Goal: Task Accomplishment & Management: Use online tool/utility

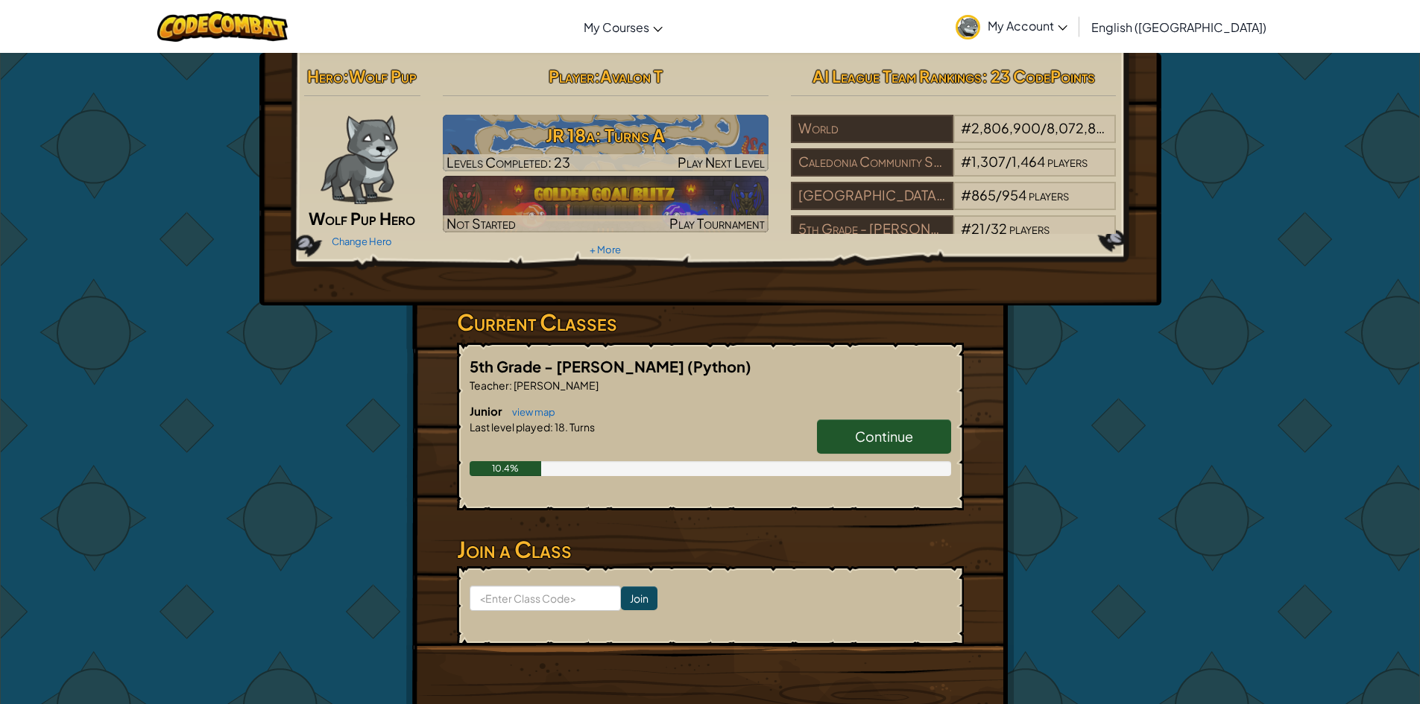
click at [868, 424] on link "Continue" at bounding box center [884, 437] width 134 height 34
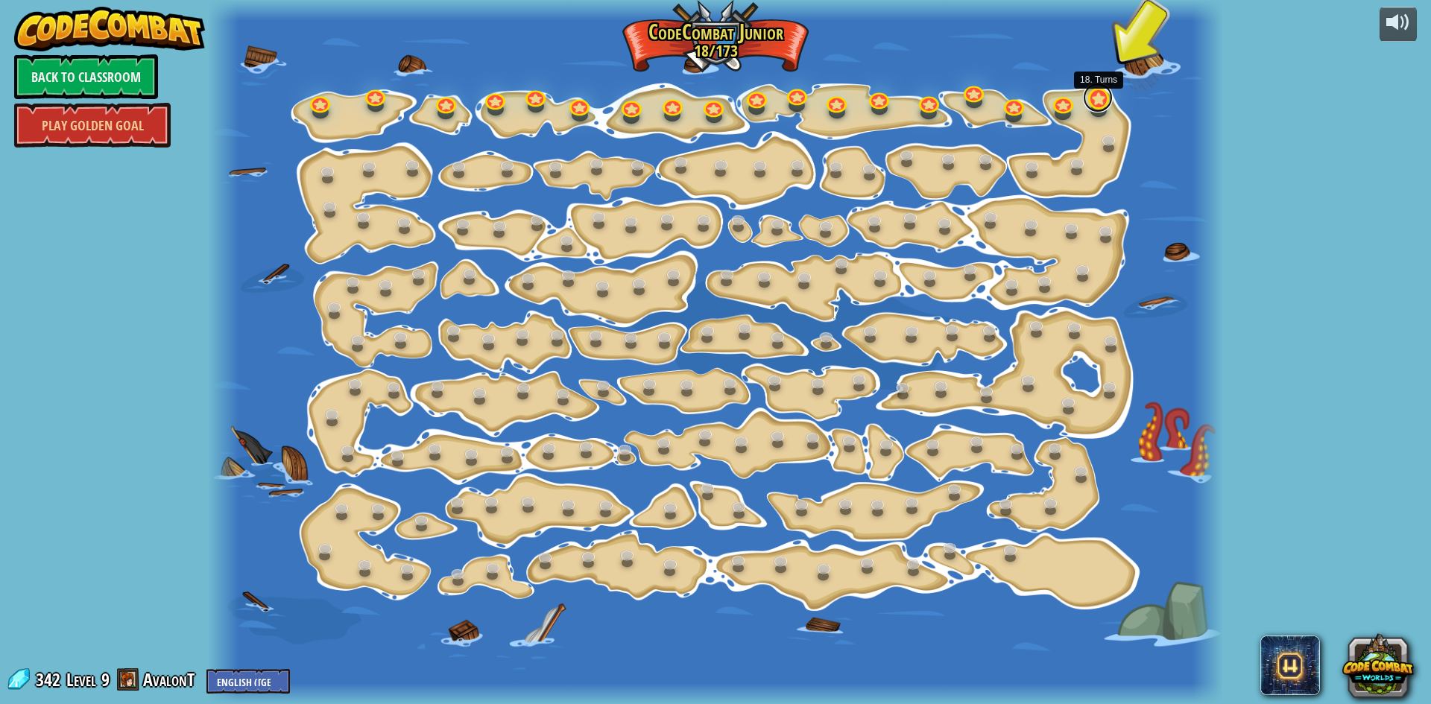
click at [1105, 101] on link at bounding box center [1098, 98] width 30 height 30
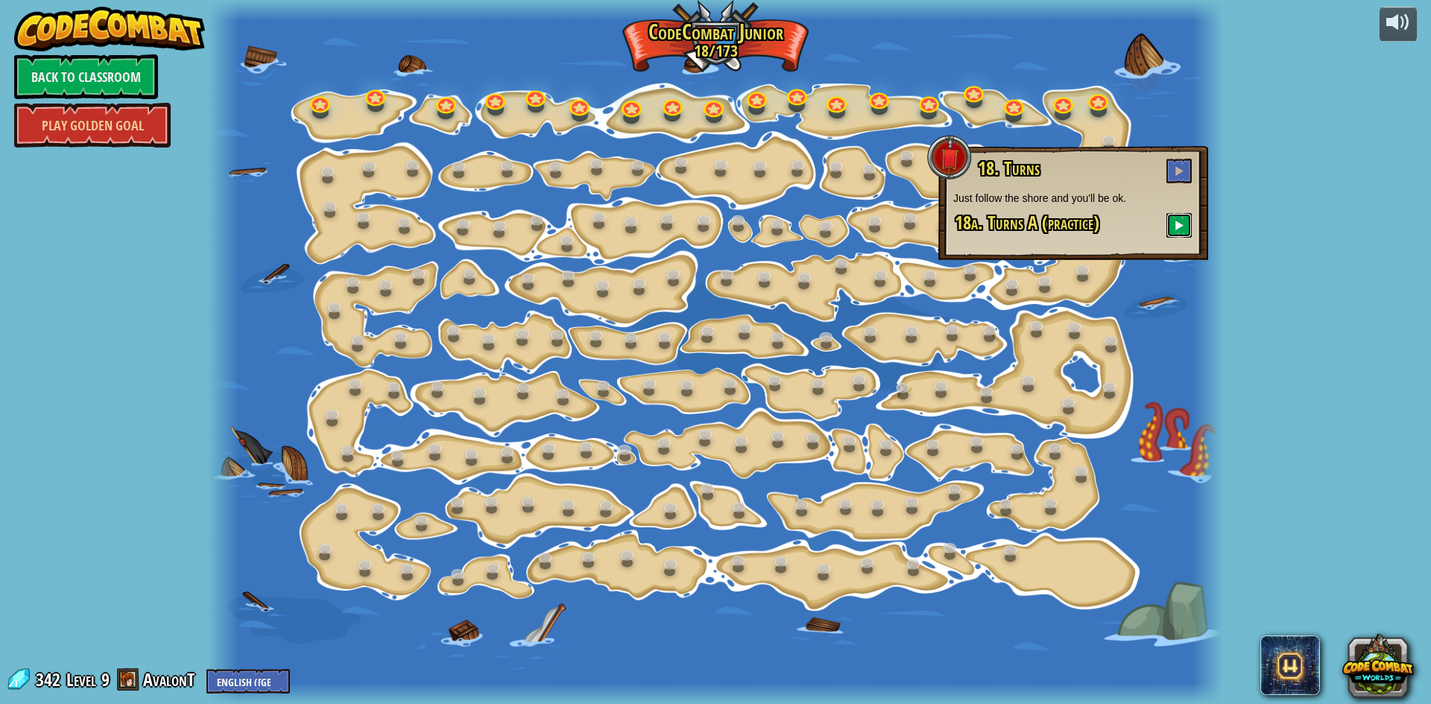
click at [1166, 218] on button at bounding box center [1178, 225] width 25 height 25
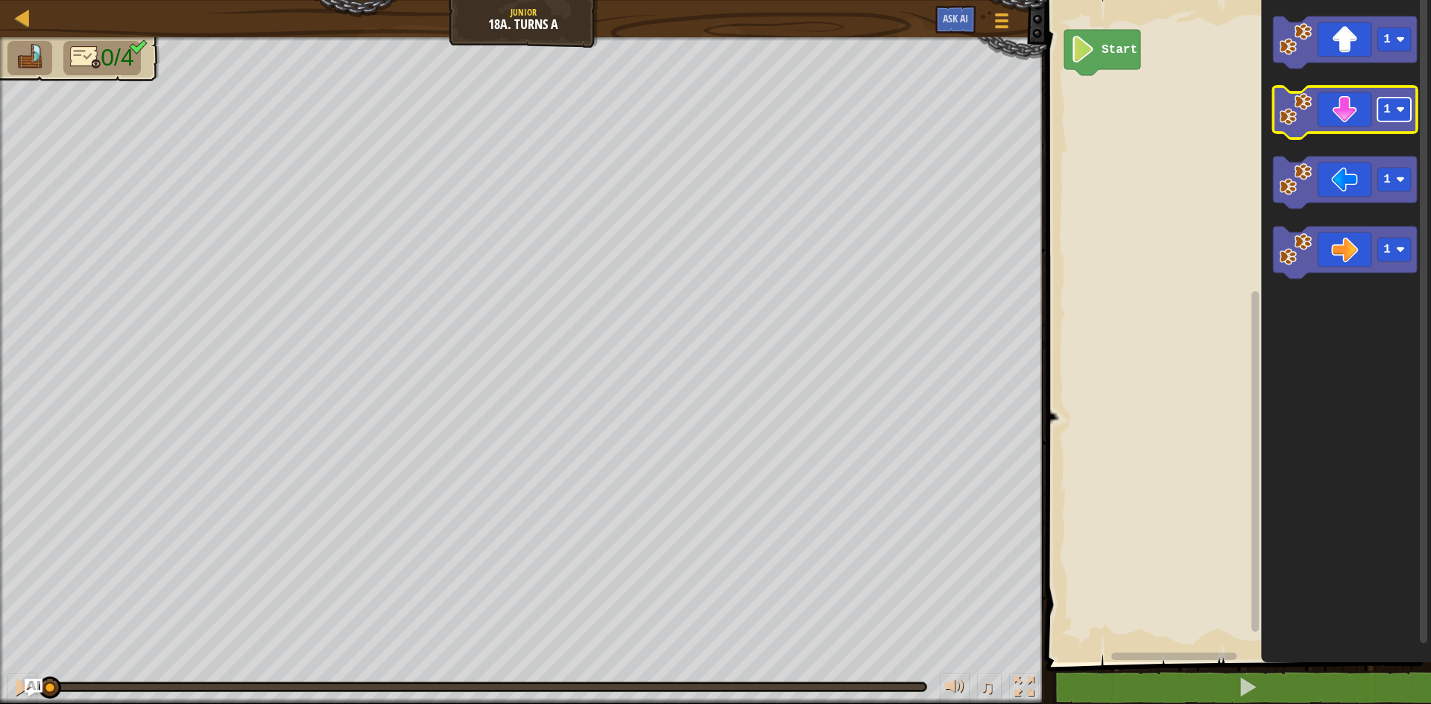
click at [1399, 116] on rect "Blockly Workspace" at bounding box center [1394, 110] width 34 height 24
click at [1349, 124] on icon "Blockly Workspace" at bounding box center [1345, 112] width 144 height 52
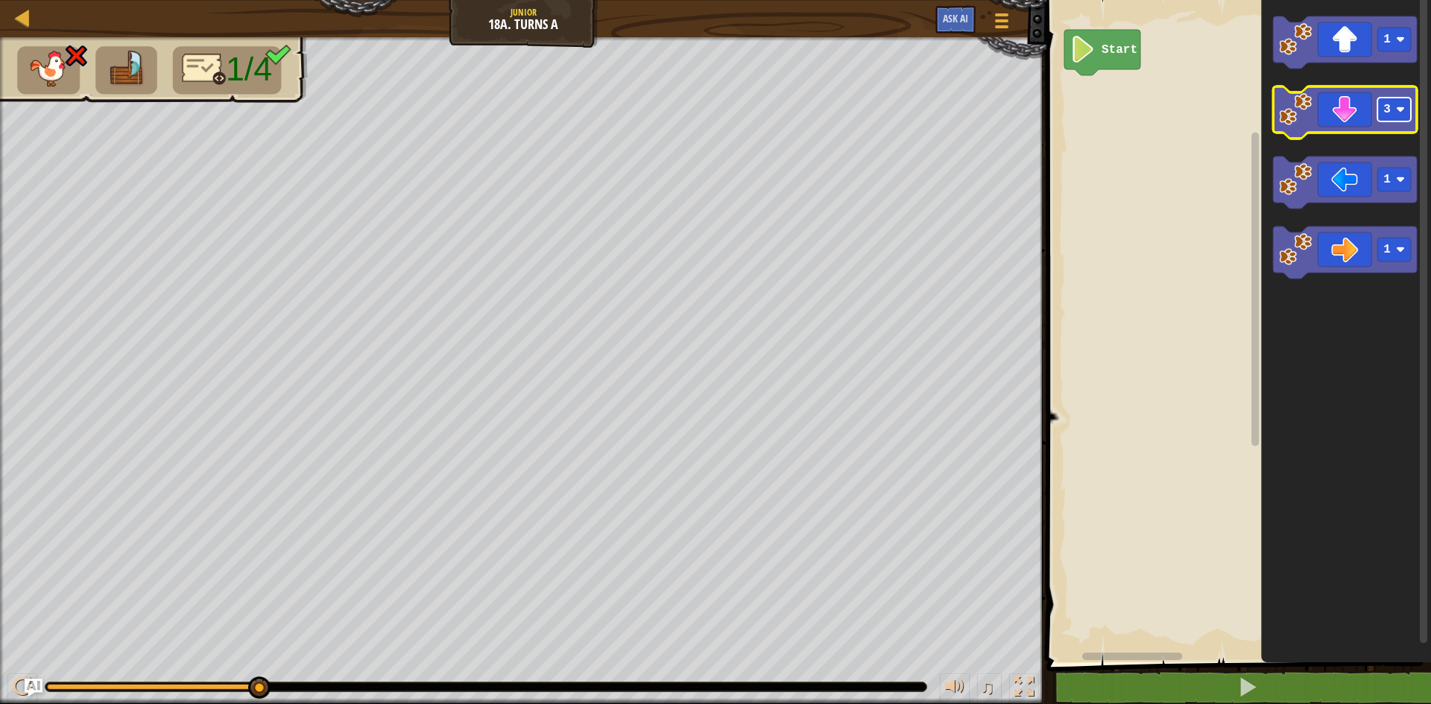
click at [1387, 116] on text "3" at bounding box center [1386, 109] width 7 height 13
click at [1333, 122] on icon "Blockly Workspace" at bounding box center [1345, 112] width 144 height 52
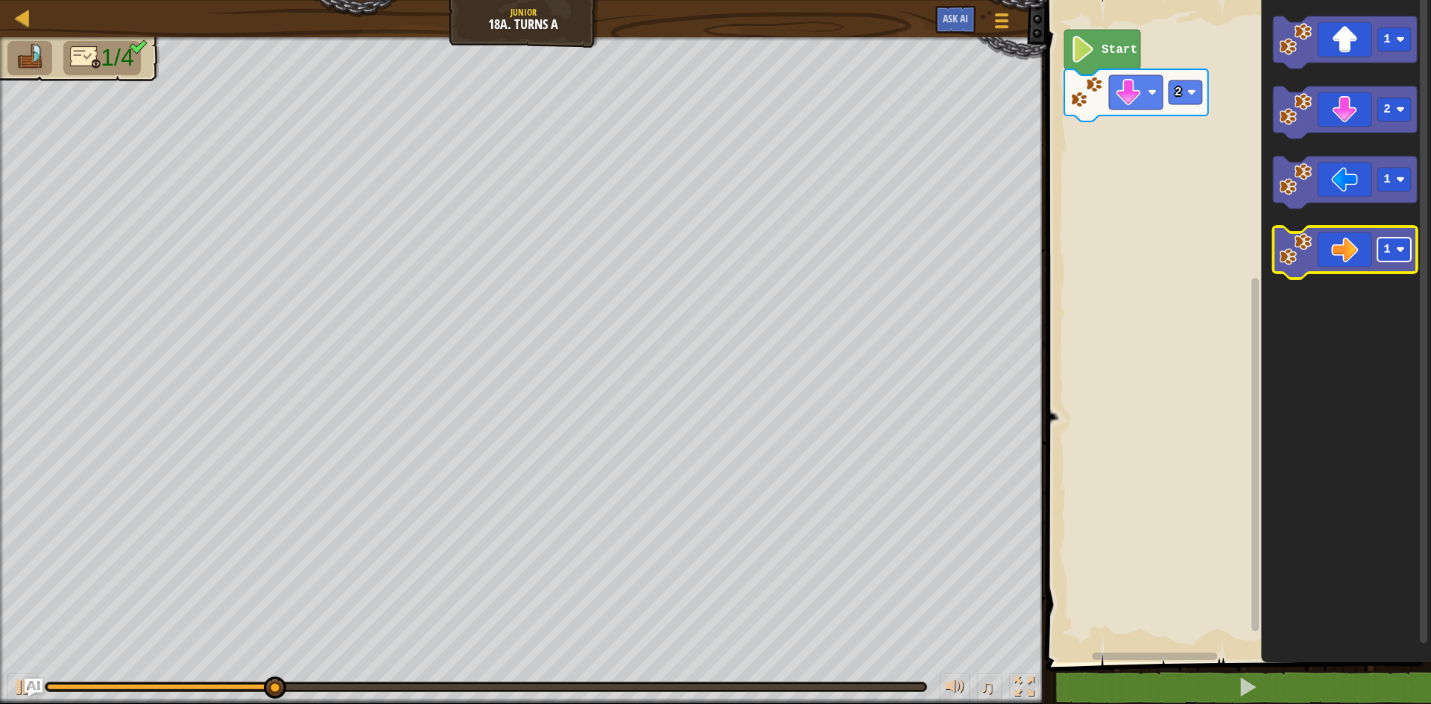
click at [1394, 256] on rect "Blockly Workspace" at bounding box center [1394, 250] width 34 height 24
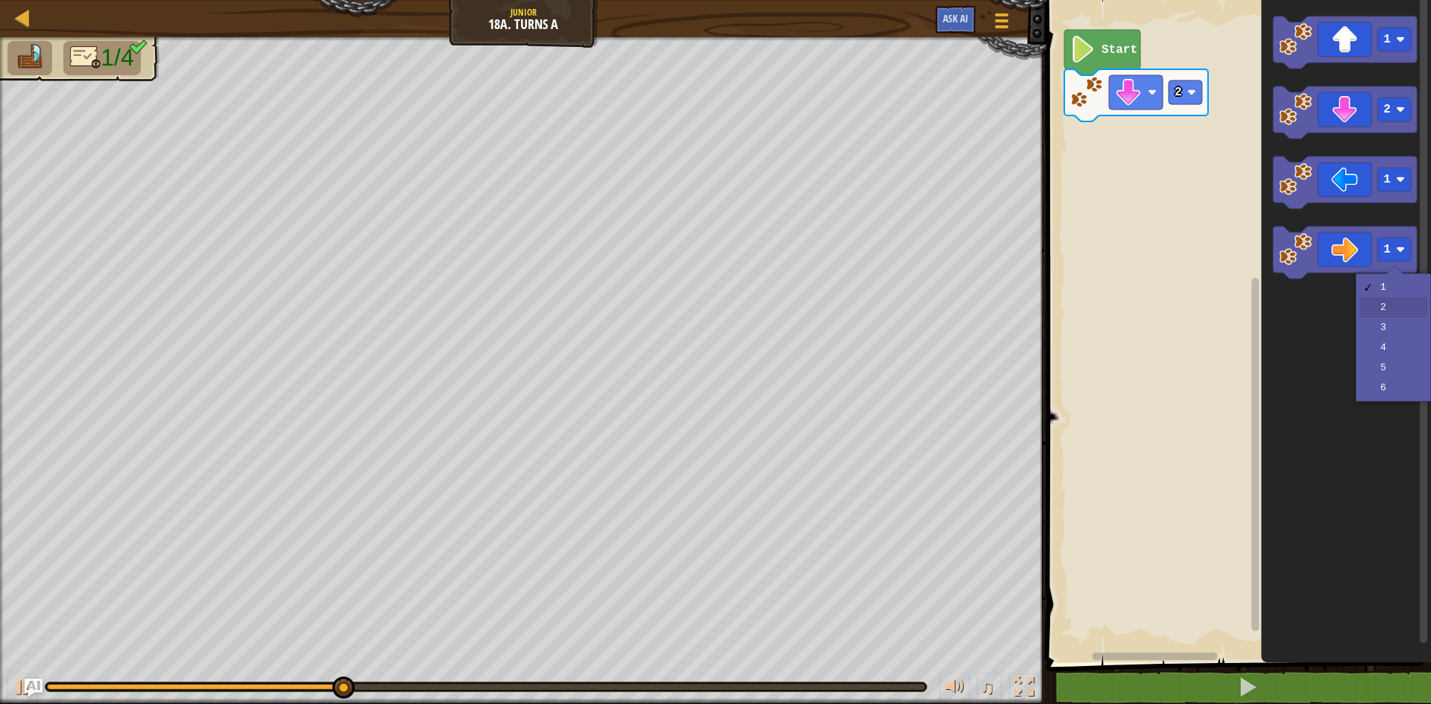
drag, startPoint x: 1373, startPoint y: 309, endPoint x: 1370, endPoint y: 299, distance: 10.7
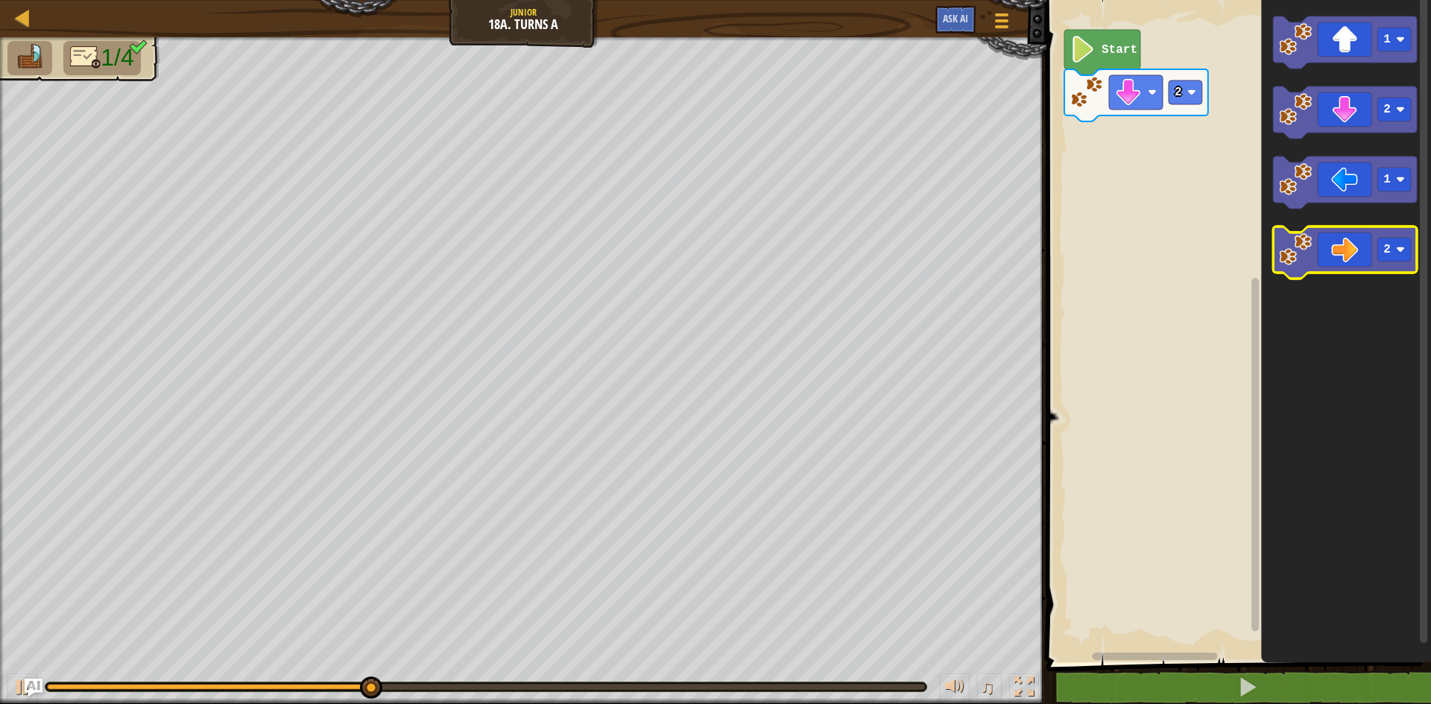
click at [1308, 253] on image "Blockly Workspace" at bounding box center [1295, 249] width 33 height 33
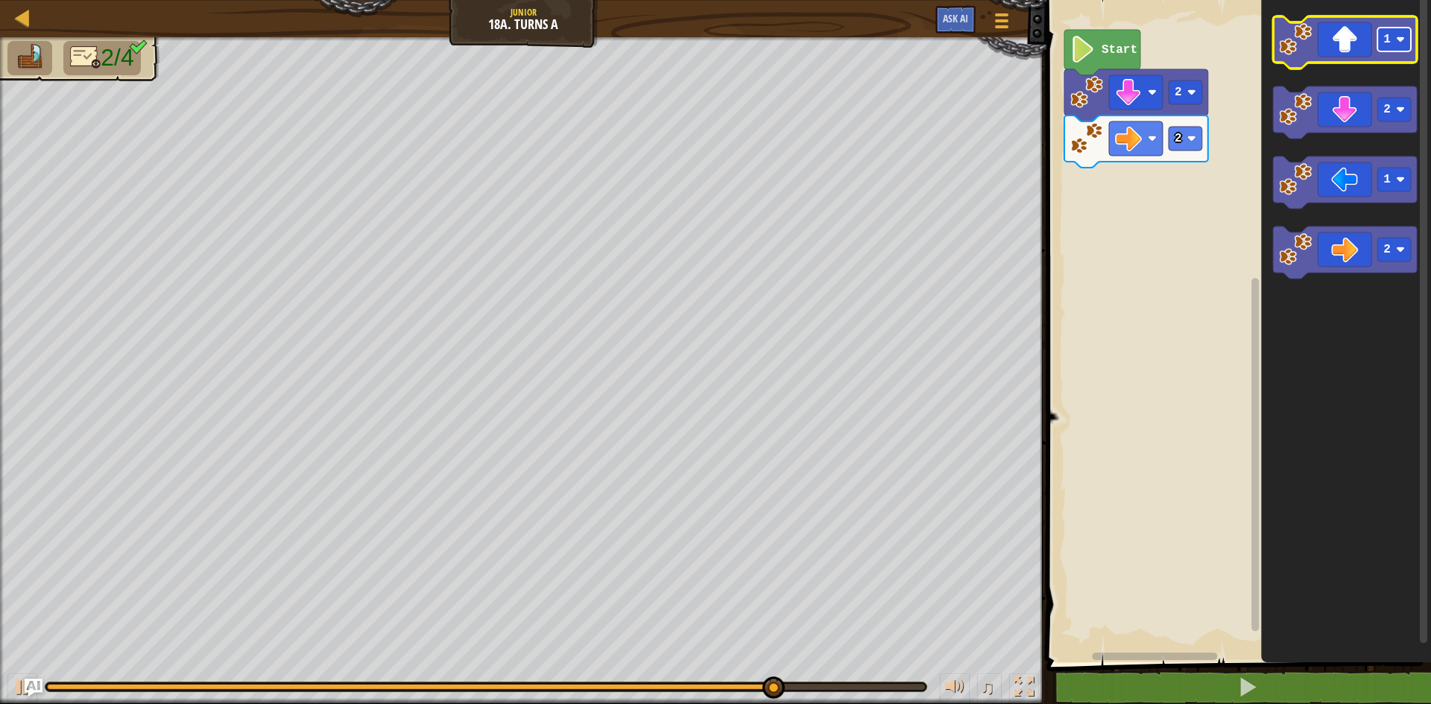
click at [1377, 45] on rect "Blockly Workspace" at bounding box center [1394, 40] width 34 height 24
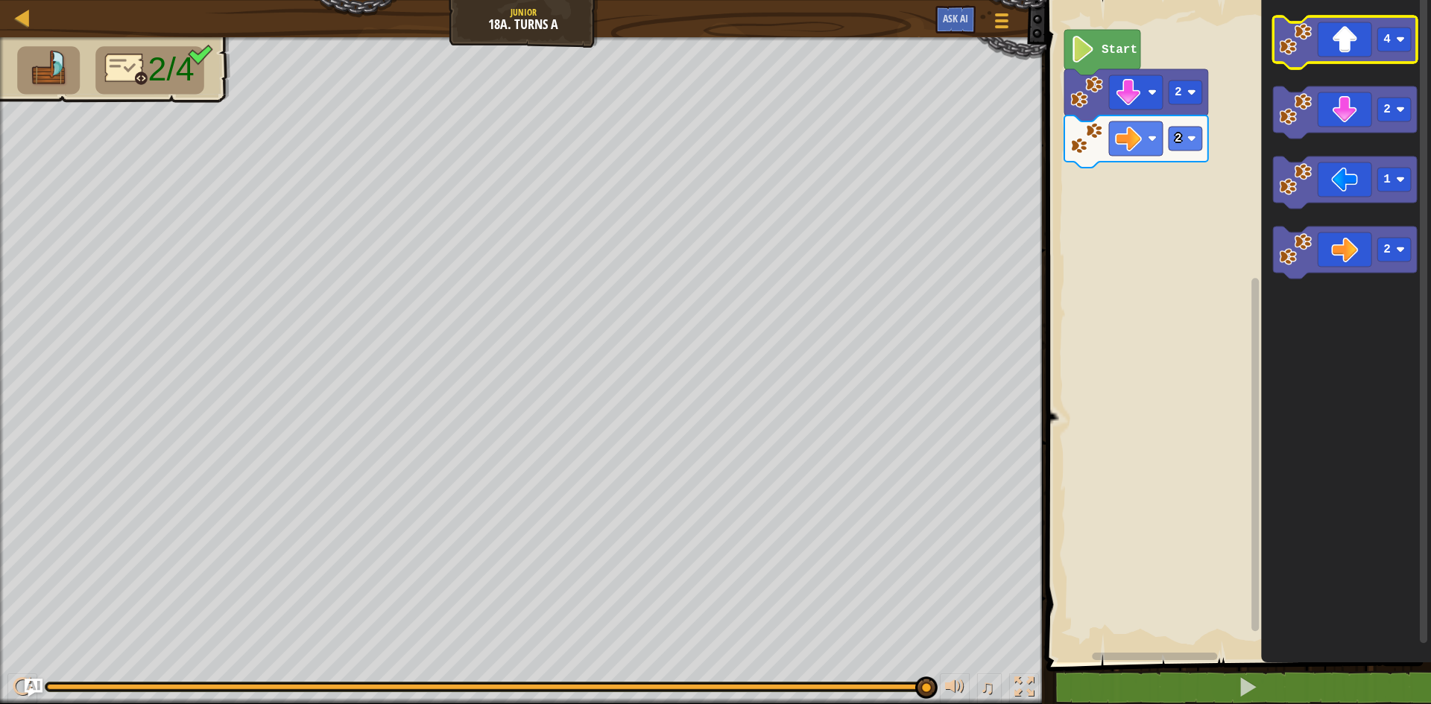
click at [1329, 55] on icon "Blockly Workspace" at bounding box center [1345, 42] width 144 height 52
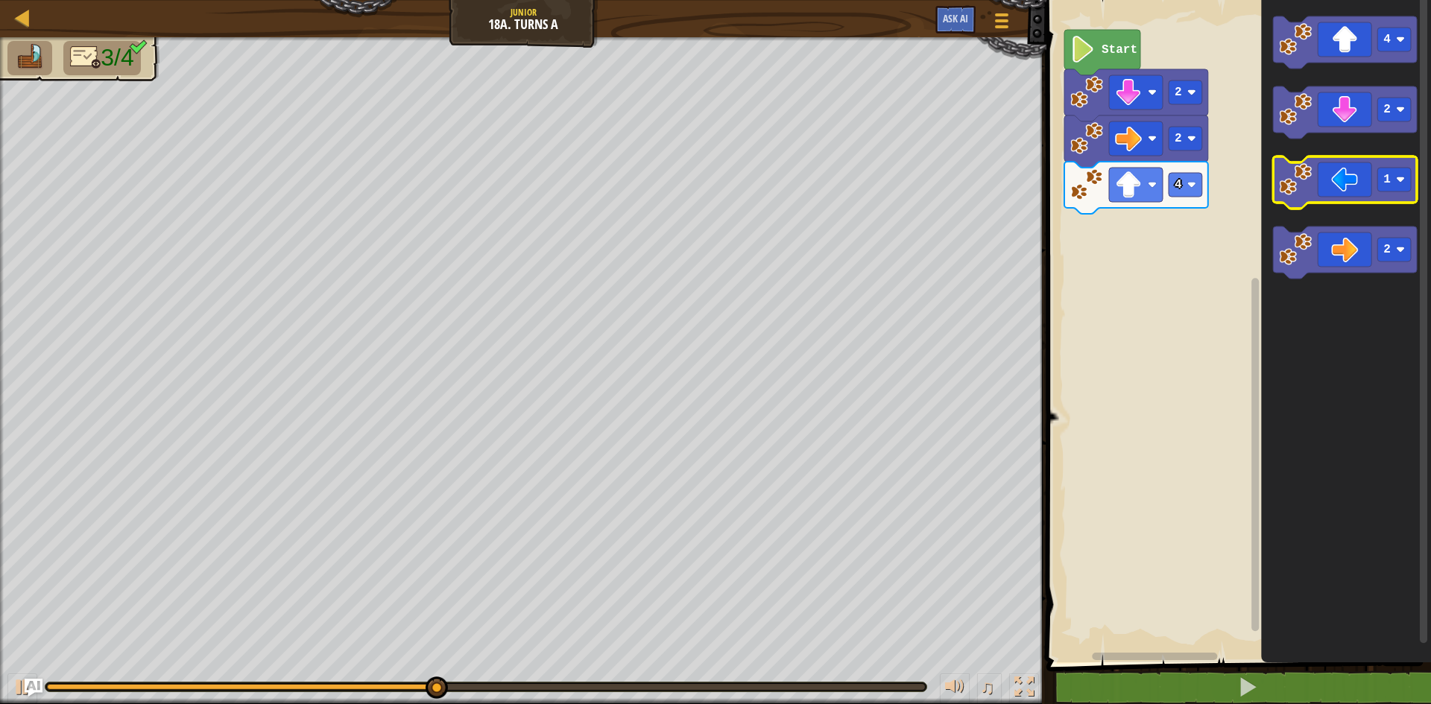
click at [1349, 190] on icon "Blockly Workspace" at bounding box center [1345, 182] width 144 height 52
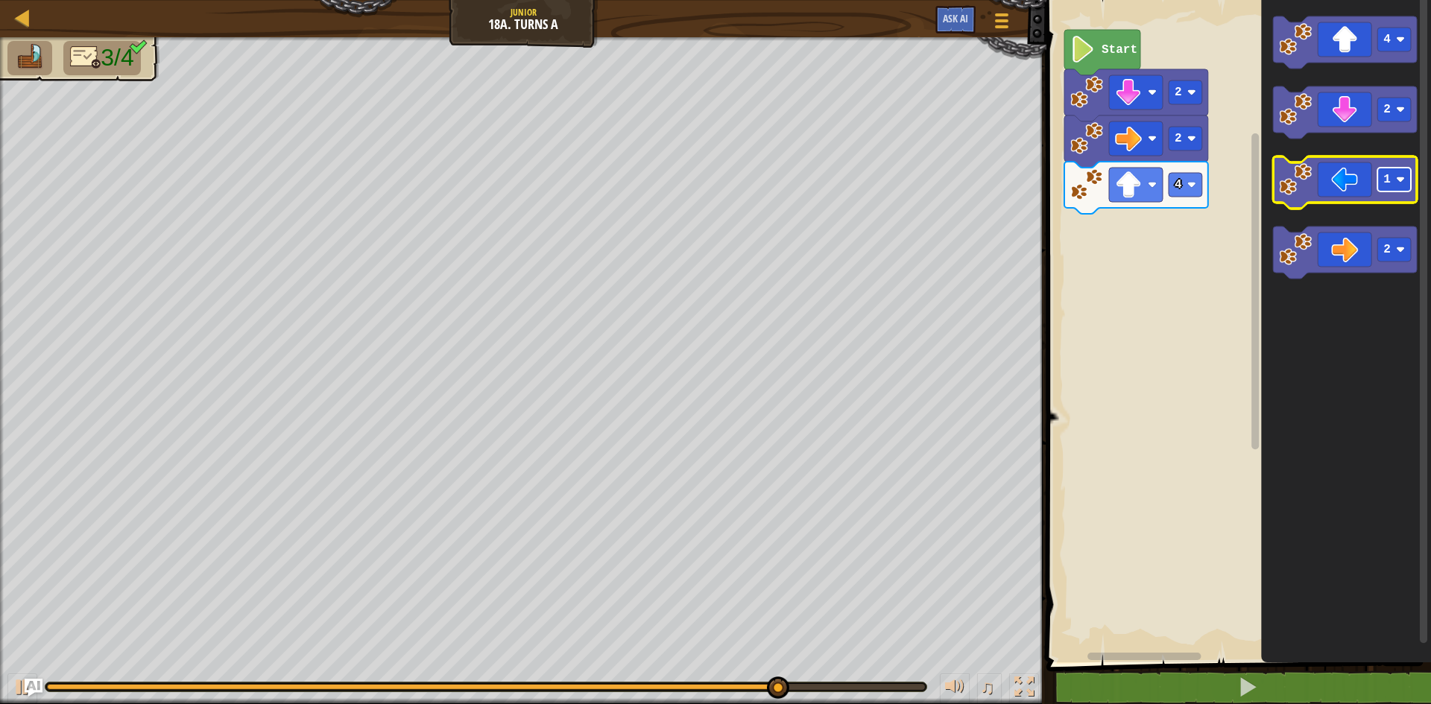
click at [1410, 187] on rect "Blockly Workspace" at bounding box center [1394, 180] width 34 height 24
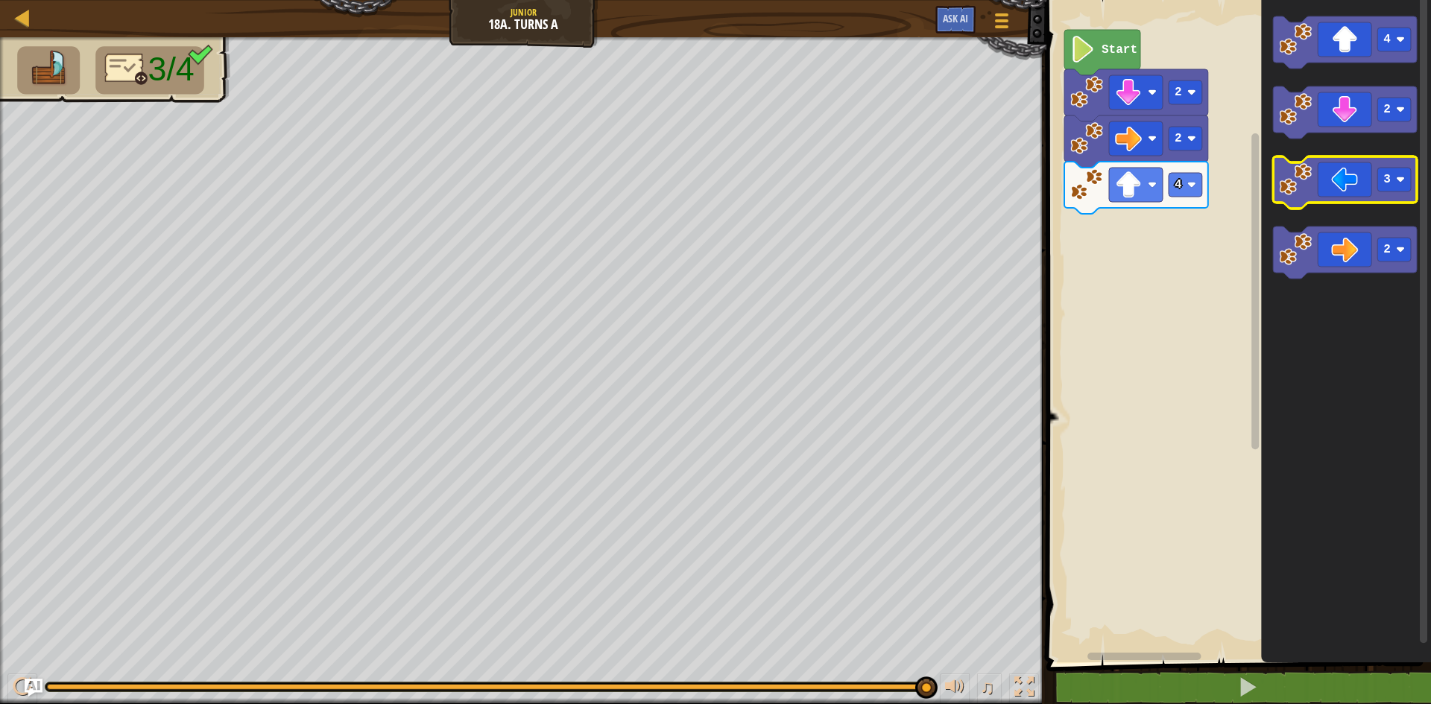
click at [1350, 194] on icon "Blockly Workspace" at bounding box center [1345, 182] width 144 height 52
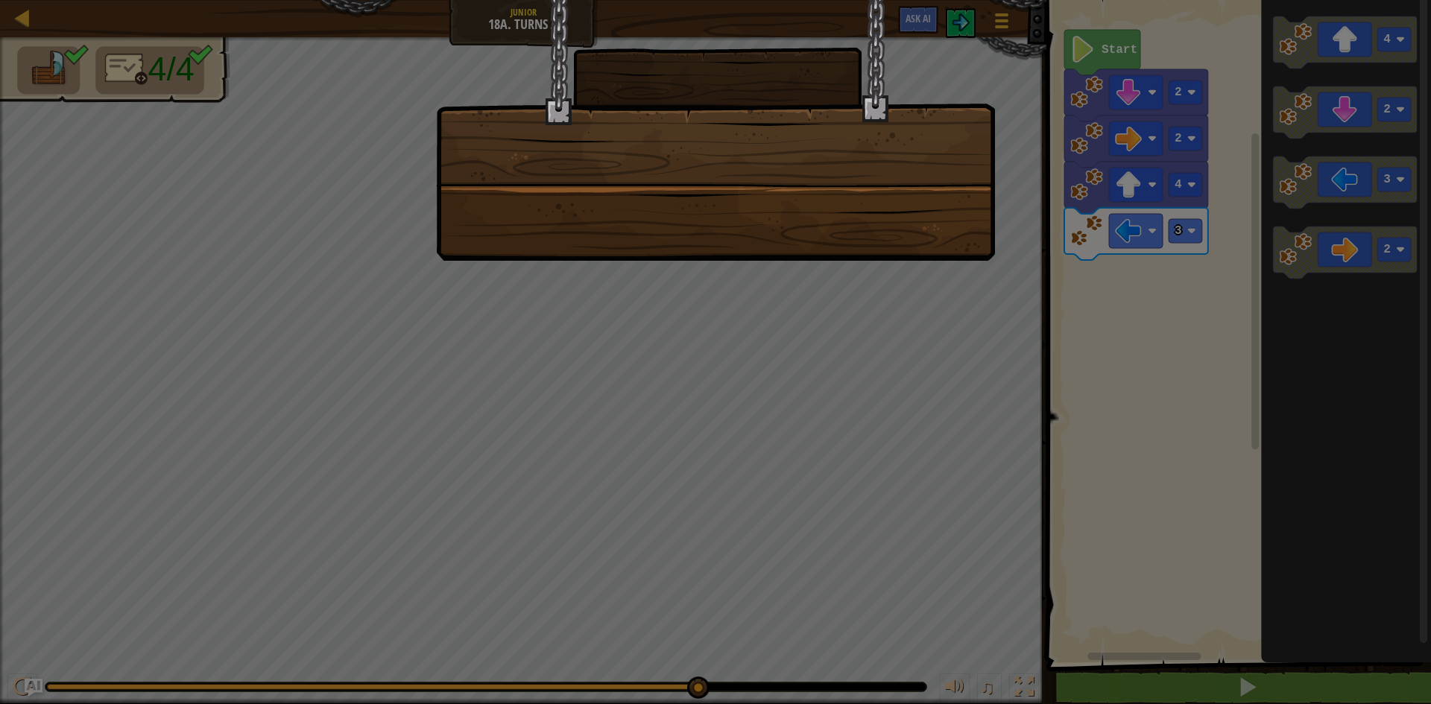
drag, startPoint x: 1086, startPoint y: 106, endPoint x: 1083, endPoint y: 720, distance: 614.0
click at [1083, 1] on html "Map Junior 18a. Turns A Game Menu Ask AI 1 הההההההההההההההההההההההההההההההההההה…" at bounding box center [715, 0] width 1431 height 1
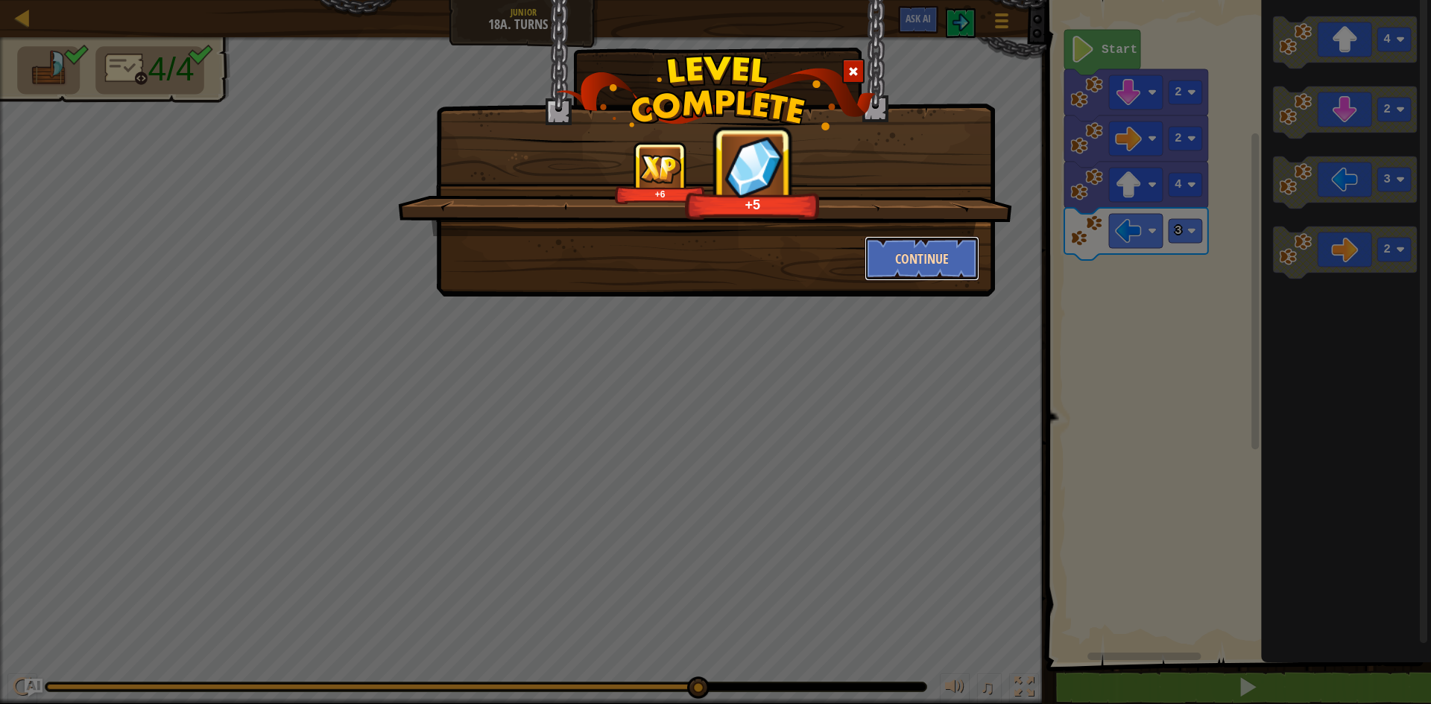
click at [944, 265] on button "Continue" at bounding box center [922, 258] width 116 height 45
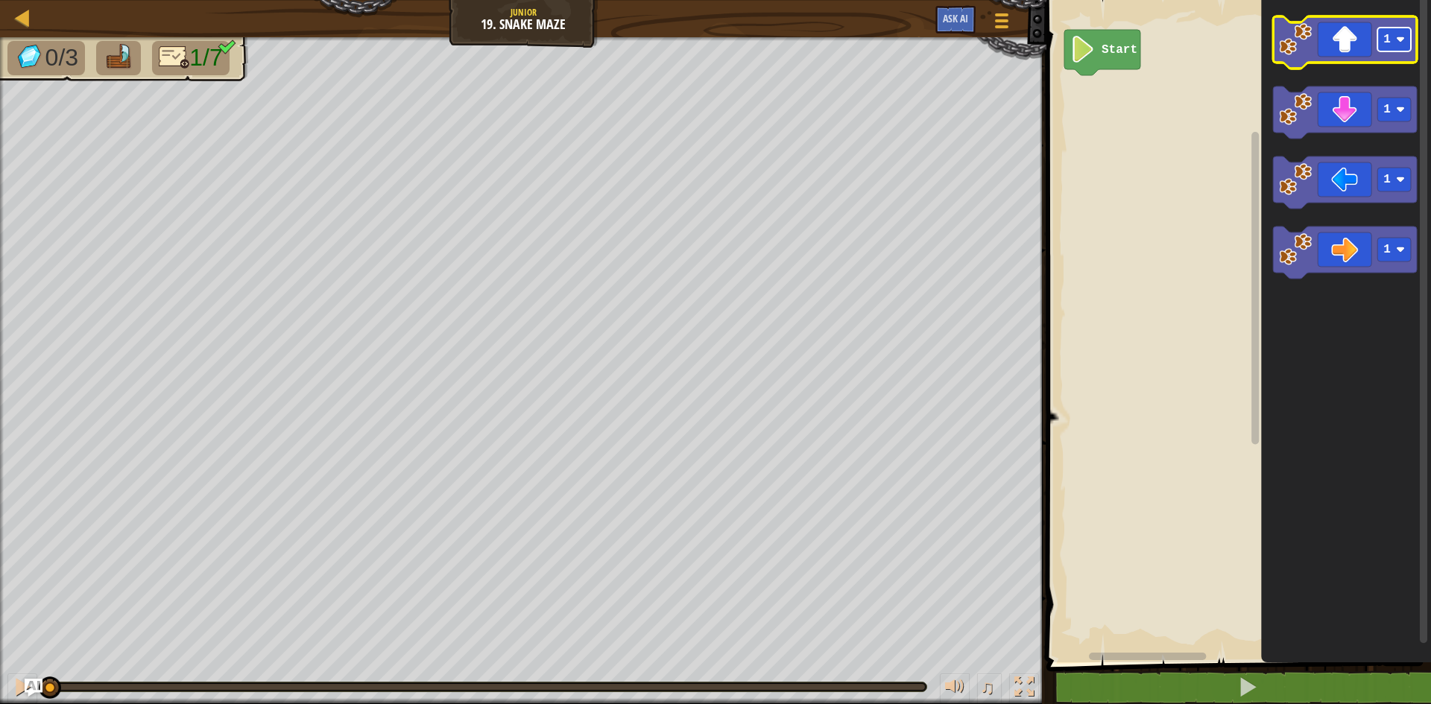
click at [1411, 44] on rect "Blockly Workspace" at bounding box center [1394, 40] width 34 height 24
click at [1322, 35] on icon "Blockly Workspace" at bounding box center [1345, 42] width 144 height 52
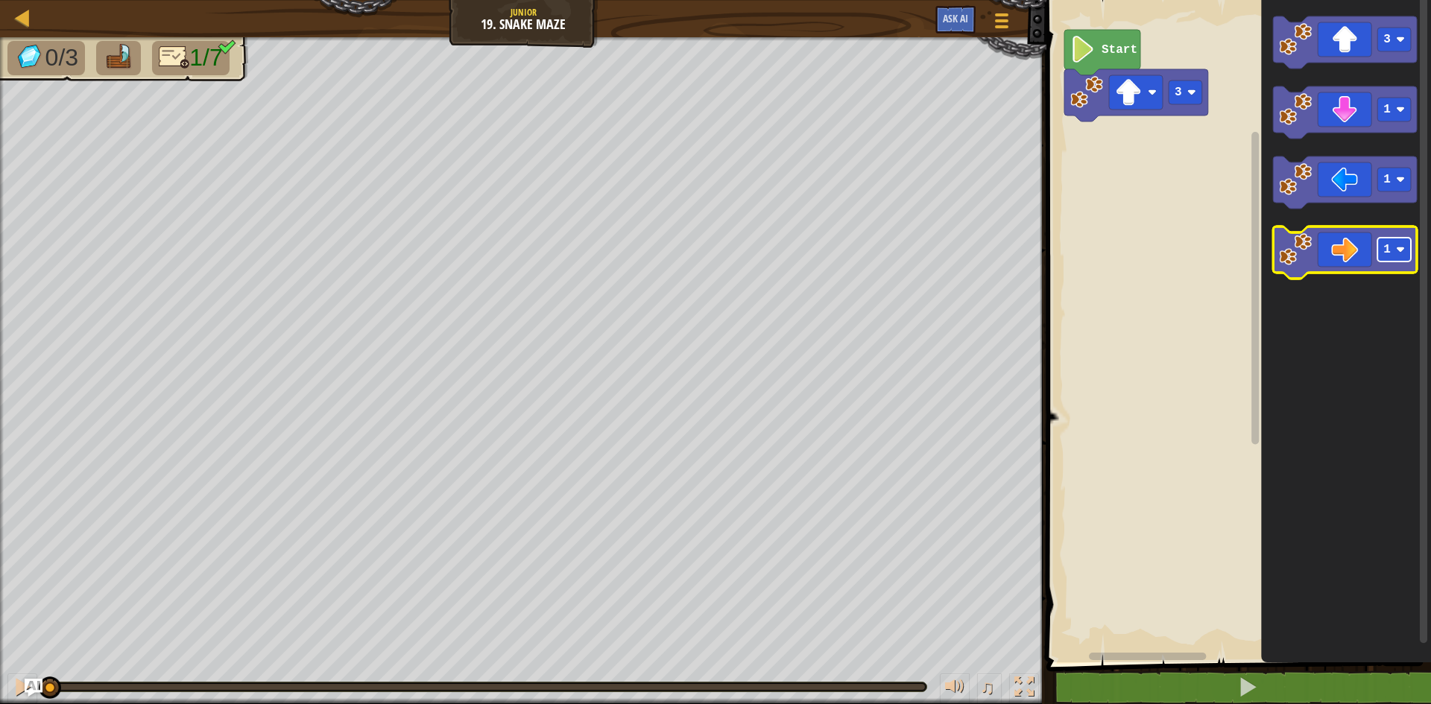
click at [1392, 252] on rect "Blockly Workspace" at bounding box center [1394, 250] width 34 height 24
click at [1291, 259] on image "Blockly Workspace" at bounding box center [1295, 249] width 33 height 33
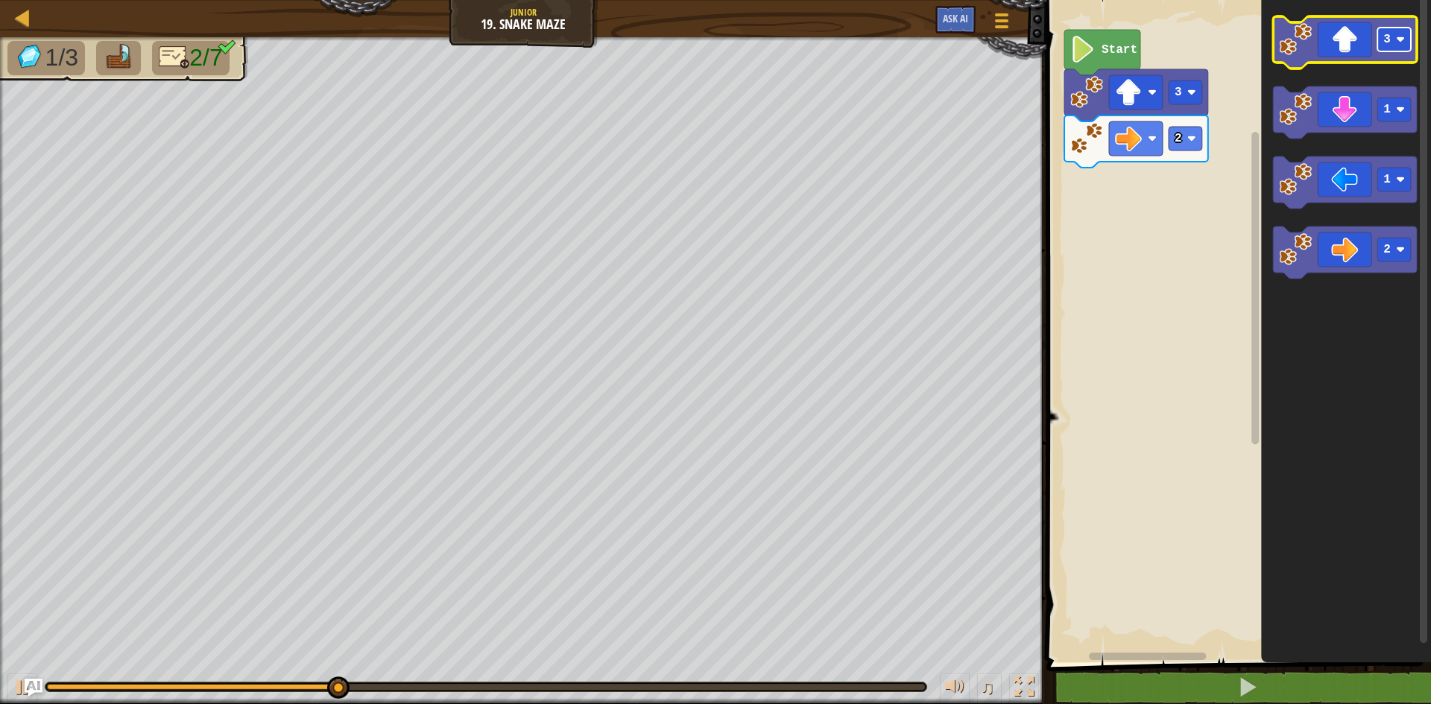
click at [1377, 47] on rect "Blockly Workspace" at bounding box center [1394, 40] width 34 height 24
click at [1321, 46] on icon "Blockly Workspace" at bounding box center [1345, 42] width 144 height 52
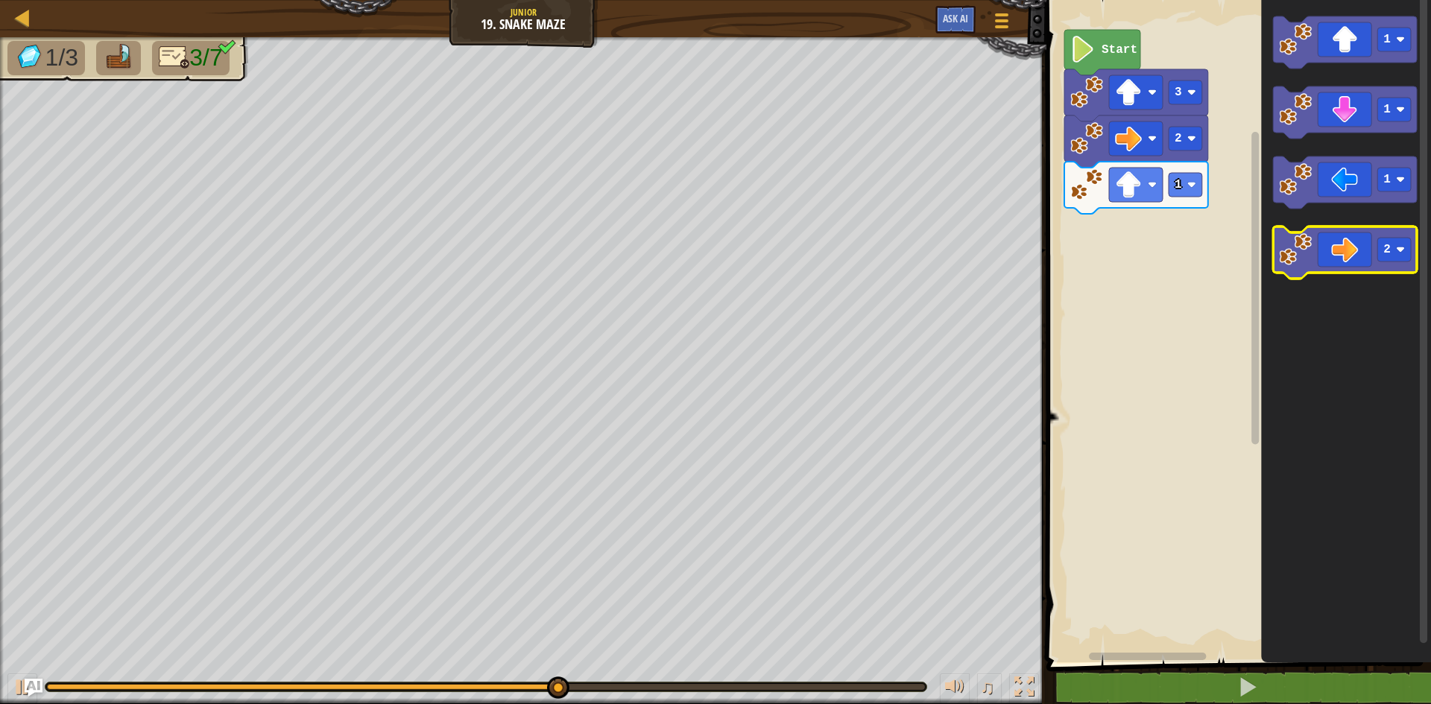
click at [1275, 241] on icon "Blockly Workspace" at bounding box center [1345, 253] width 144 height 52
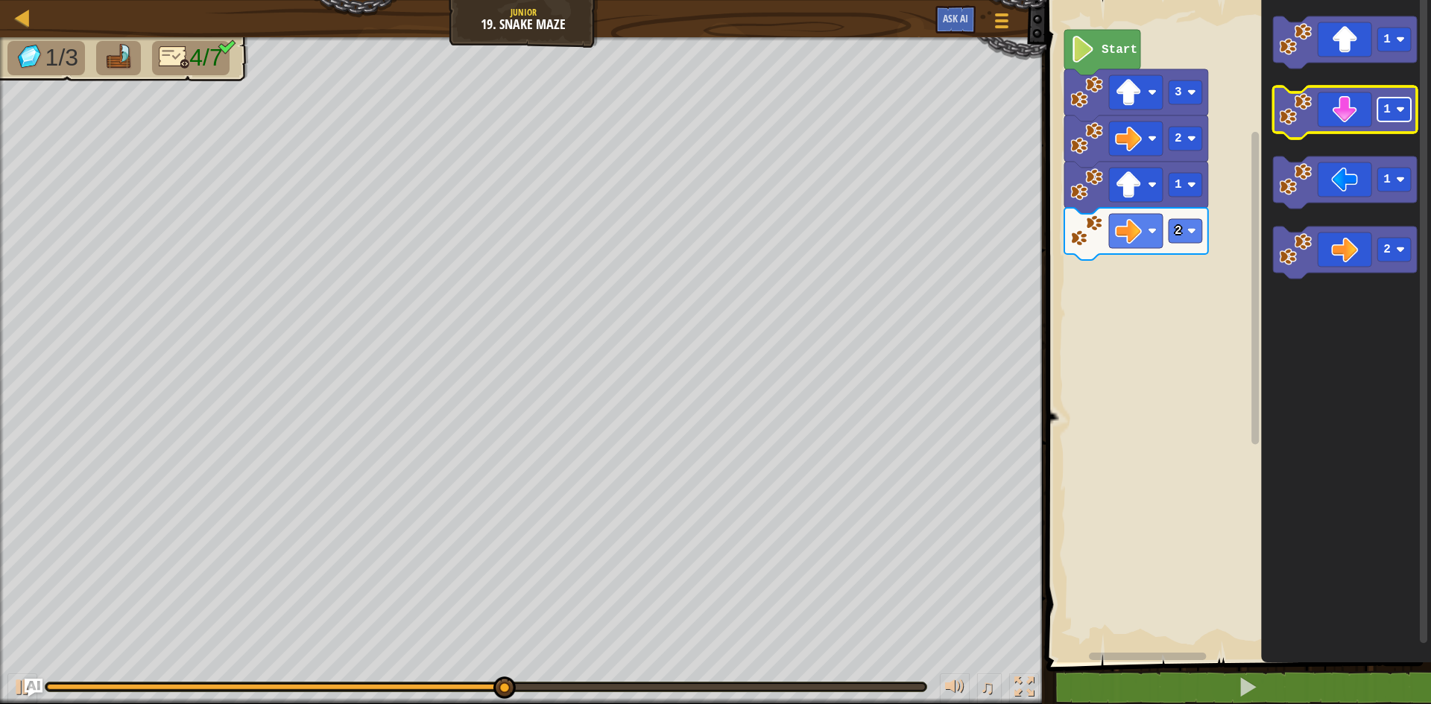
click at [1391, 113] on rect "Blockly Workspace" at bounding box center [1394, 110] width 34 height 24
click at [1309, 124] on image "Blockly Workspace" at bounding box center [1295, 109] width 33 height 33
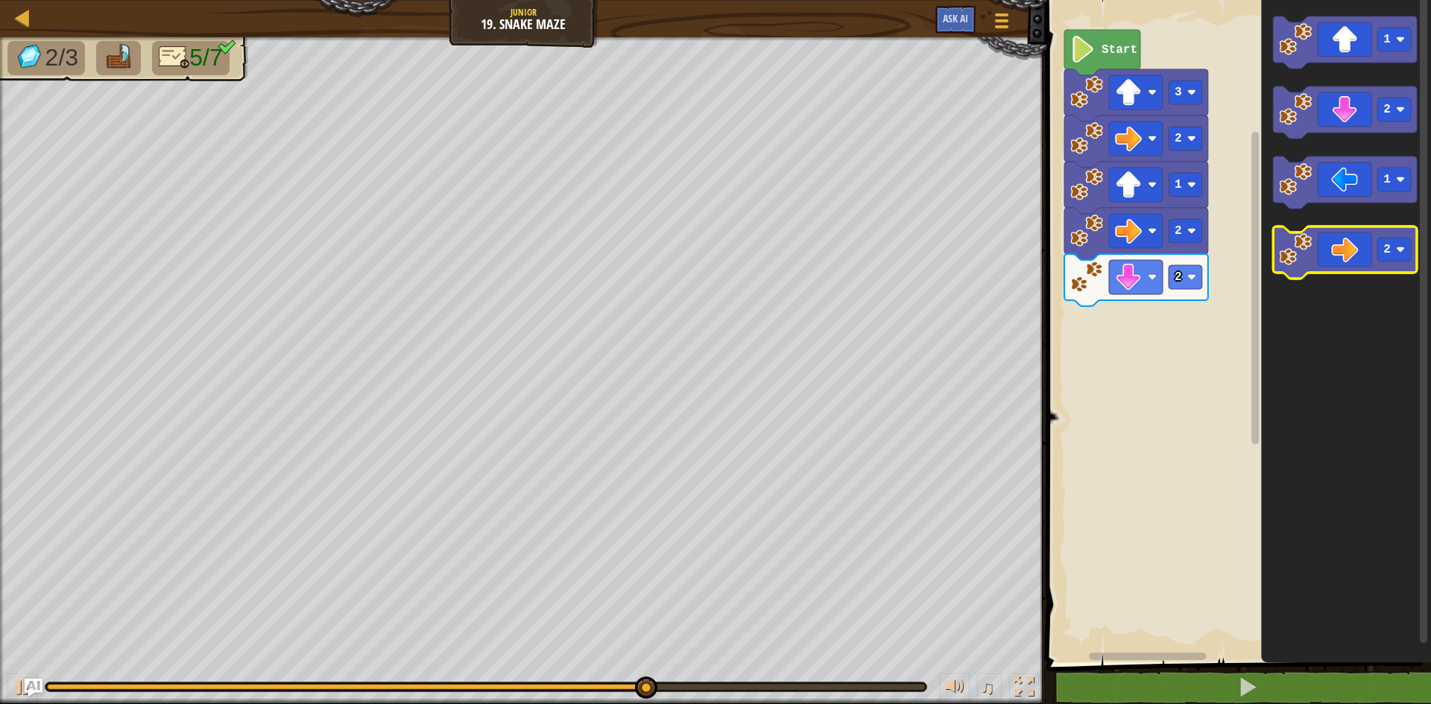
click at [1338, 250] on icon "Blockly Workspace" at bounding box center [1345, 253] width 144 height 52
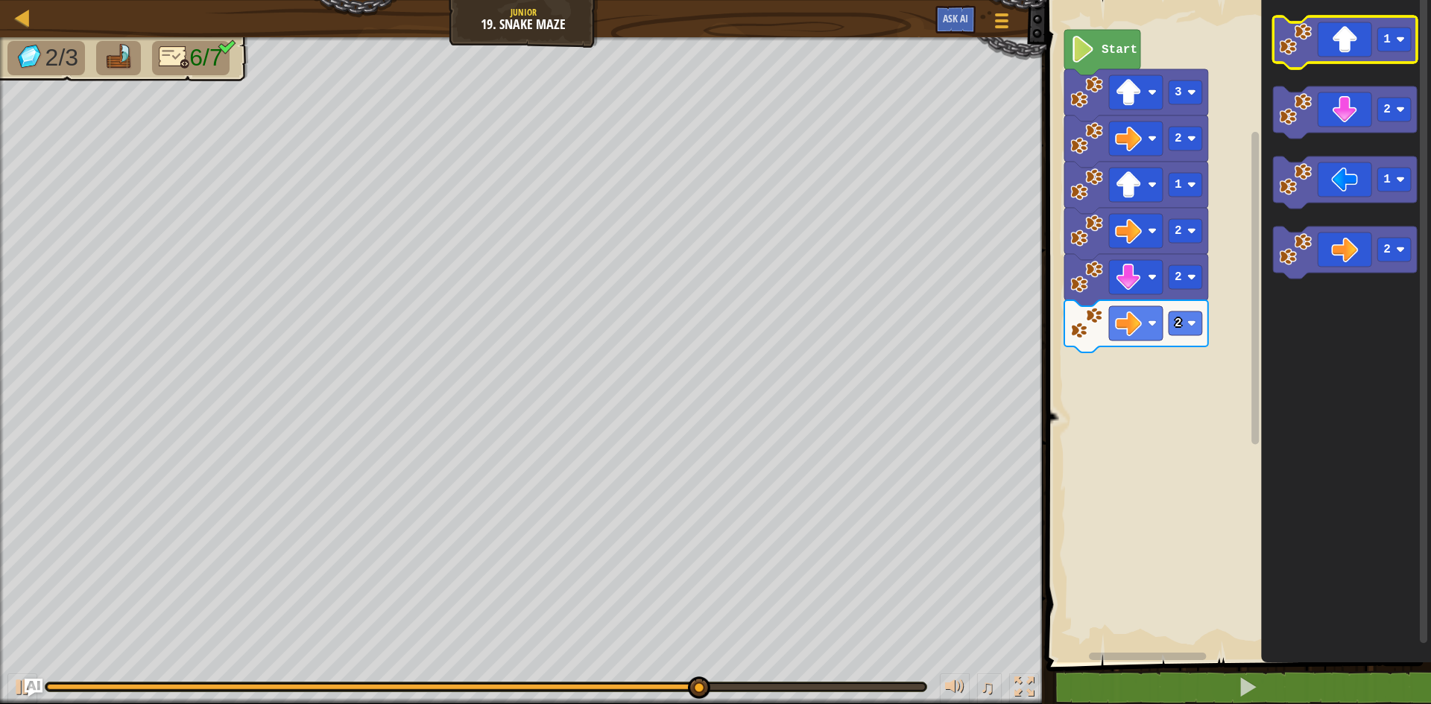
click at [1394, 57] on icon "Blockly Workspace" at bounding box center [1345, 42] width 144 height 52
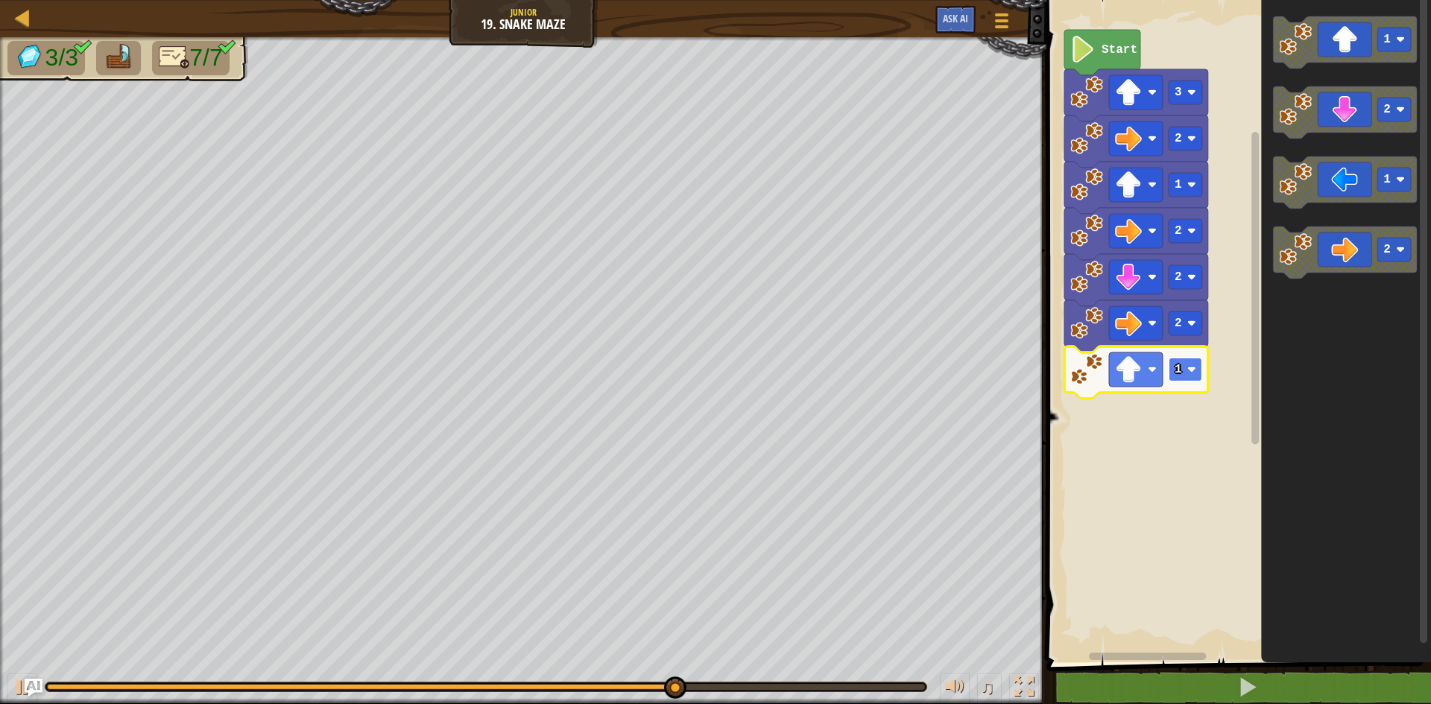
click at [1180, 363] on text "1" at bounding box center [1177, 369] width 7 height 13
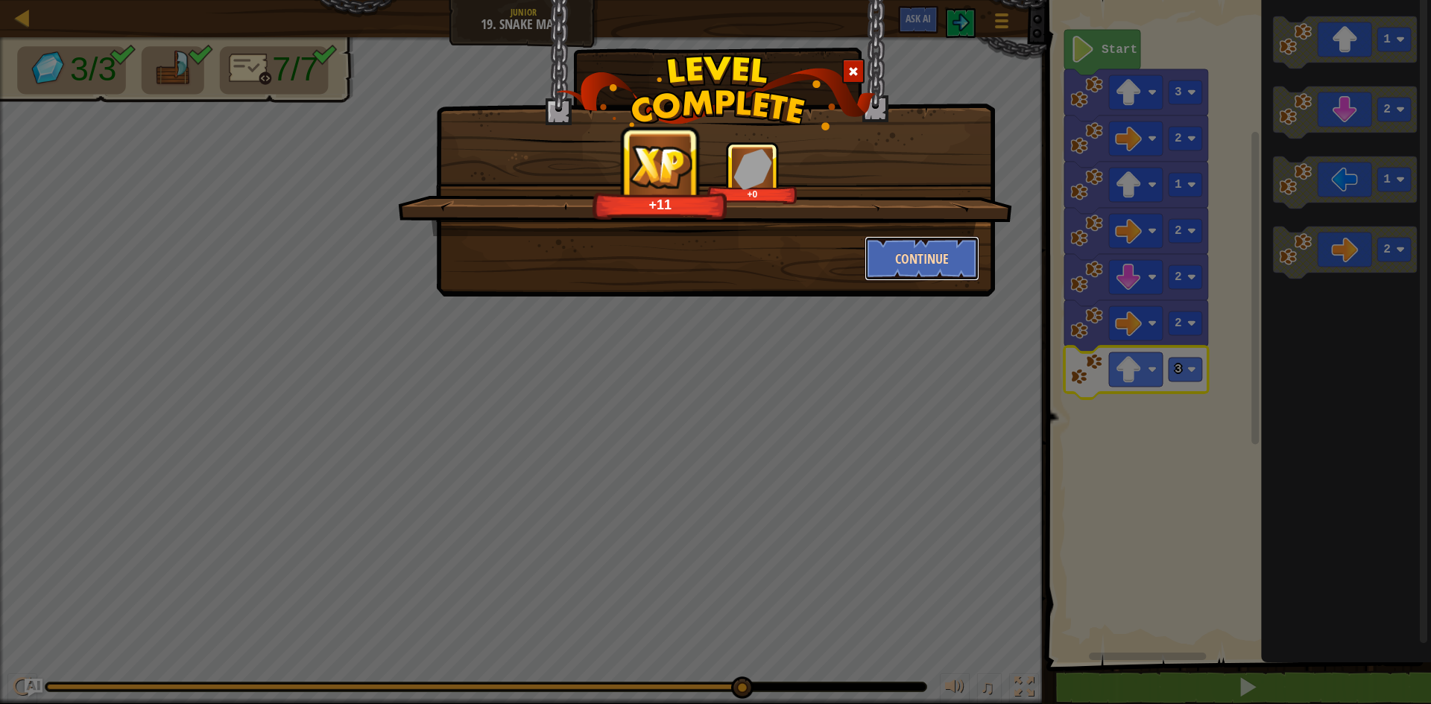
click at [876, 261] on button "Continue" at bounding box center [922, 258] width 116 height 45
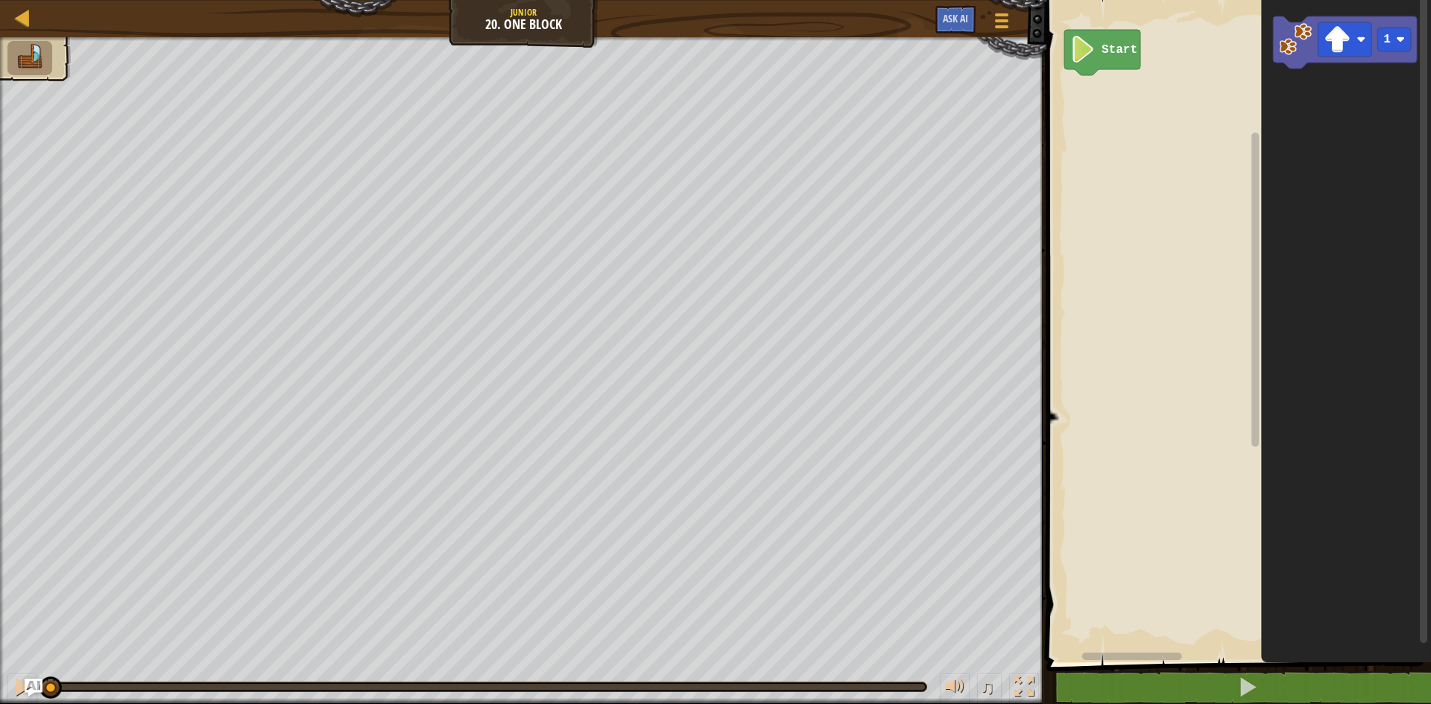
click at [1286, 245] on icon "1" at bounding box center [1346, 328] width 170 height 670
click at [1171, 329] on div "Start 1" at bounding box center [1236, 328] width 389 height 670
click at [1385, 47] on rect "Blockly Workspace" at bounding box center [1394, 40] width 34 height 24
click at [1287, 28] on image "Blockly Workspace" at bounding box center [1295, 39] width 33 height 33
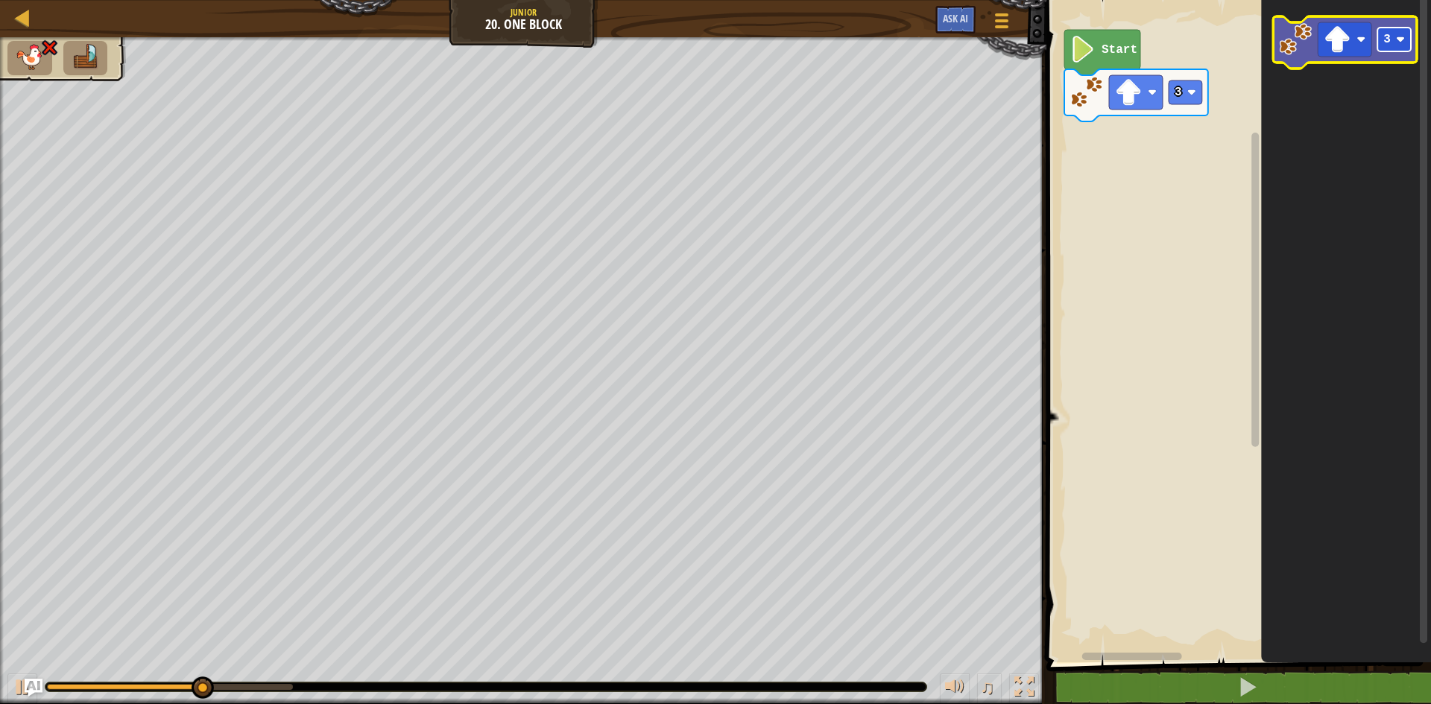
click at [1390, 51] on rect "Blockly Workspace" at bounding box center [1394, 40] width 34 height 24
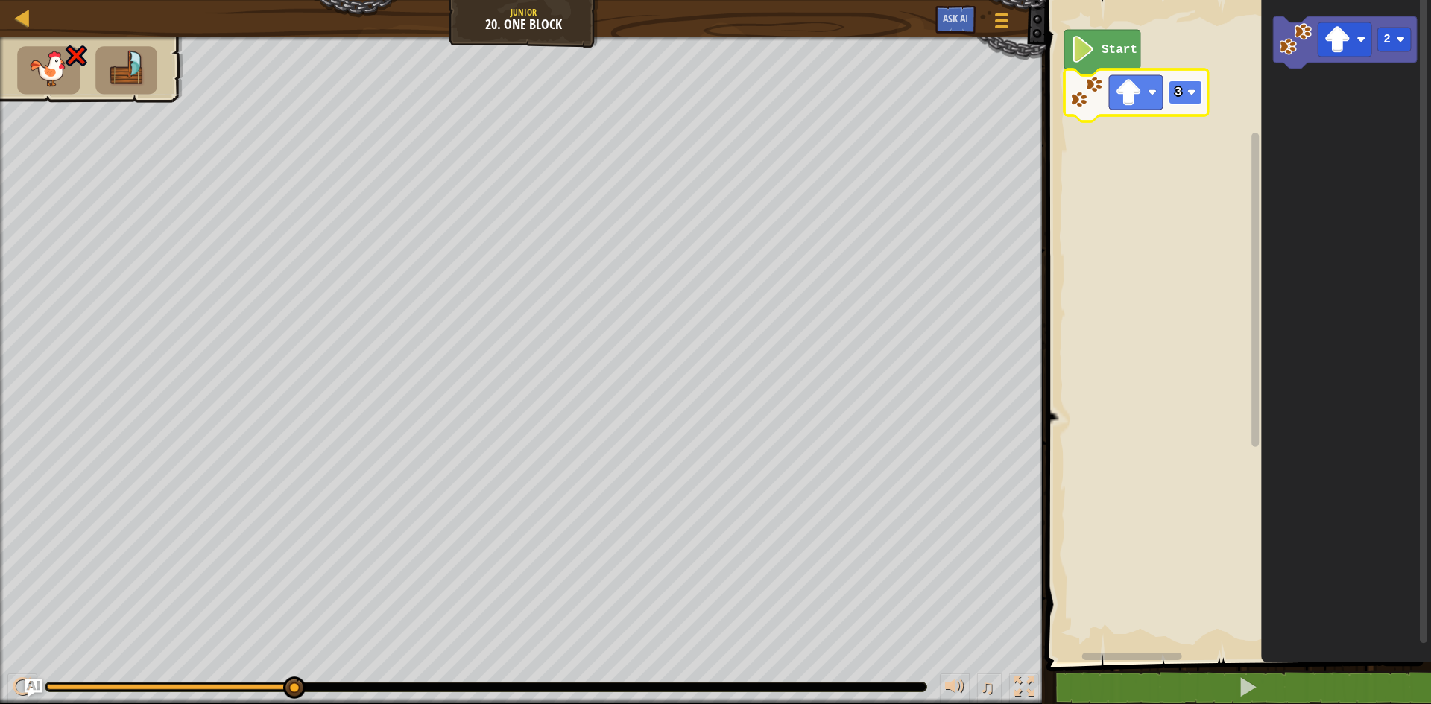
click at [1187, 90] on g "3" at bounding box center [1185, 92] width 34 height 24
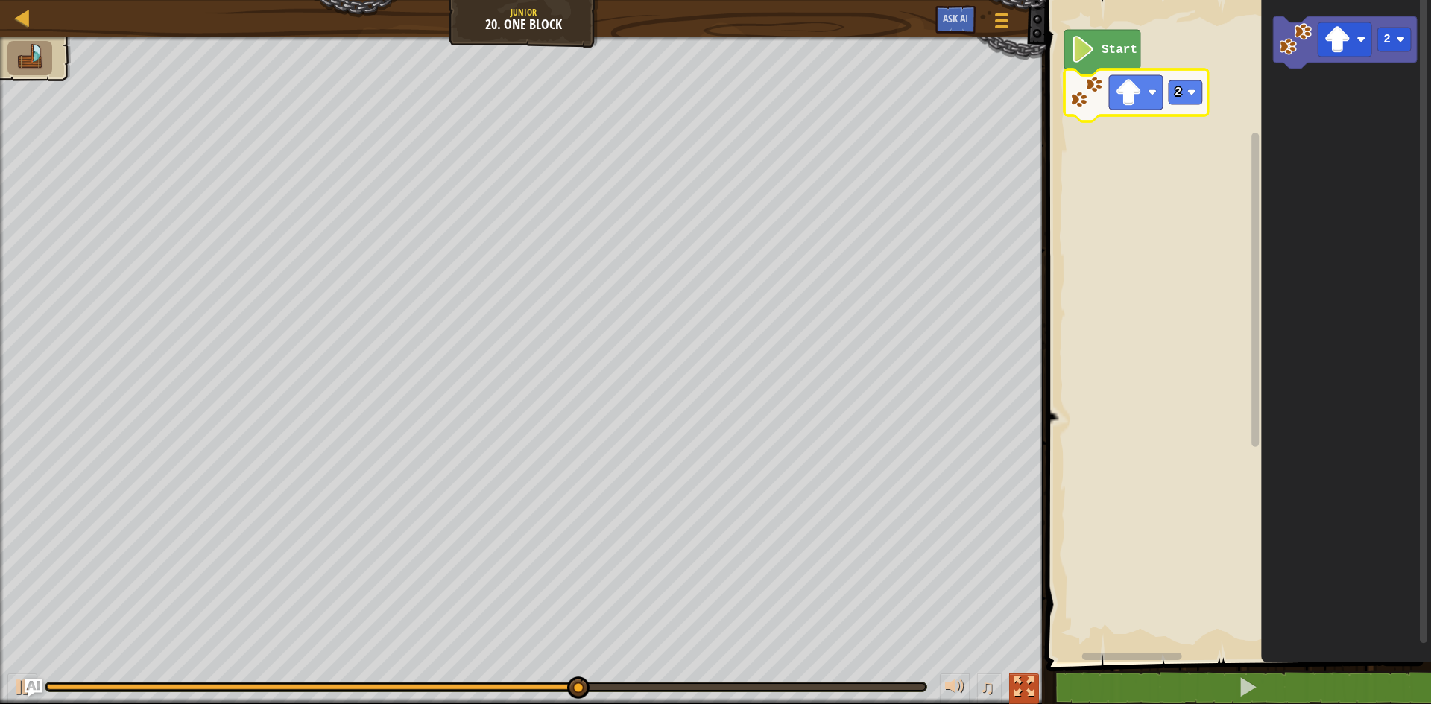
click at [1025, 686] on div at bounding box center [1023, 686] width 19 height 19
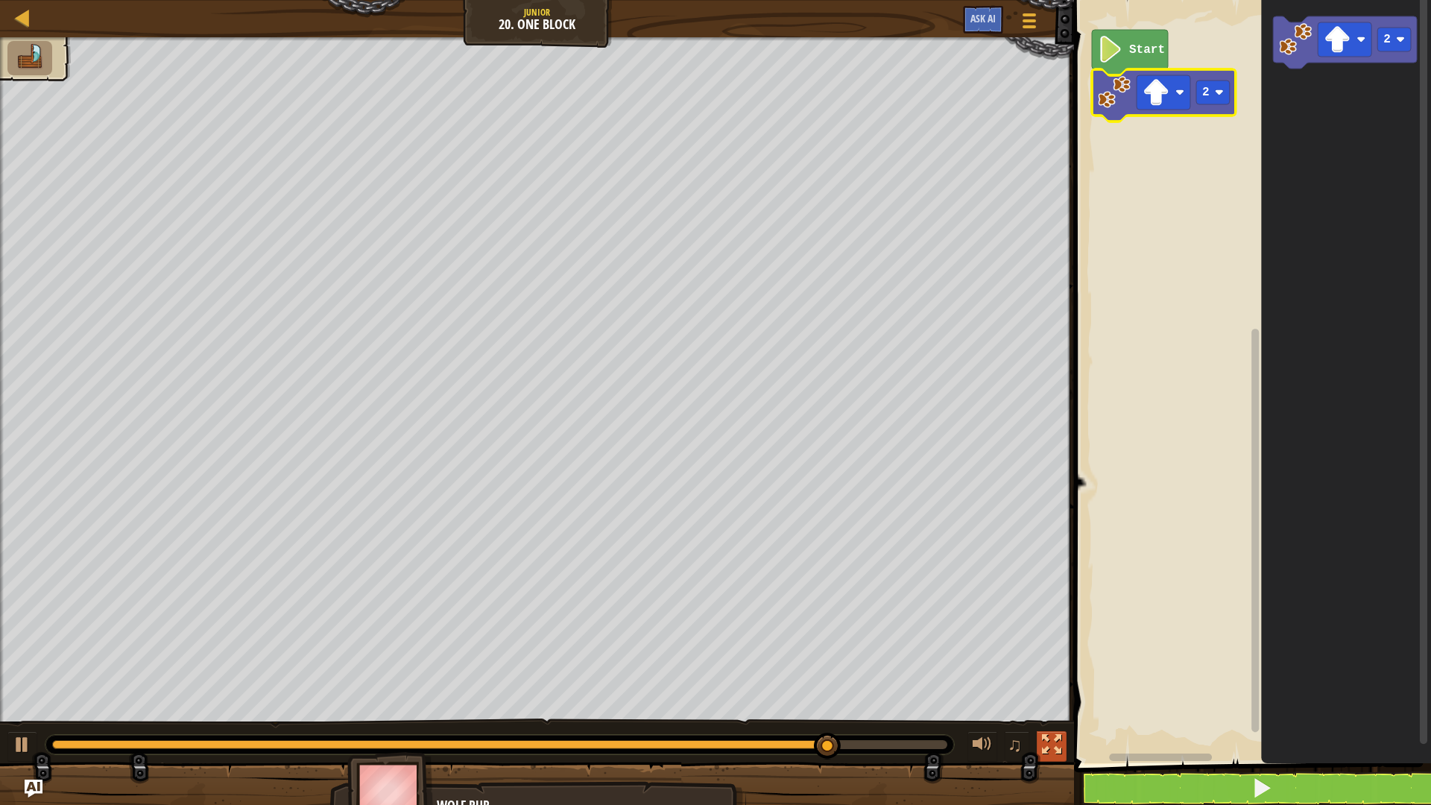
click at [1051, 703] on div at bounding box center [1051, 744] width 19 height 19
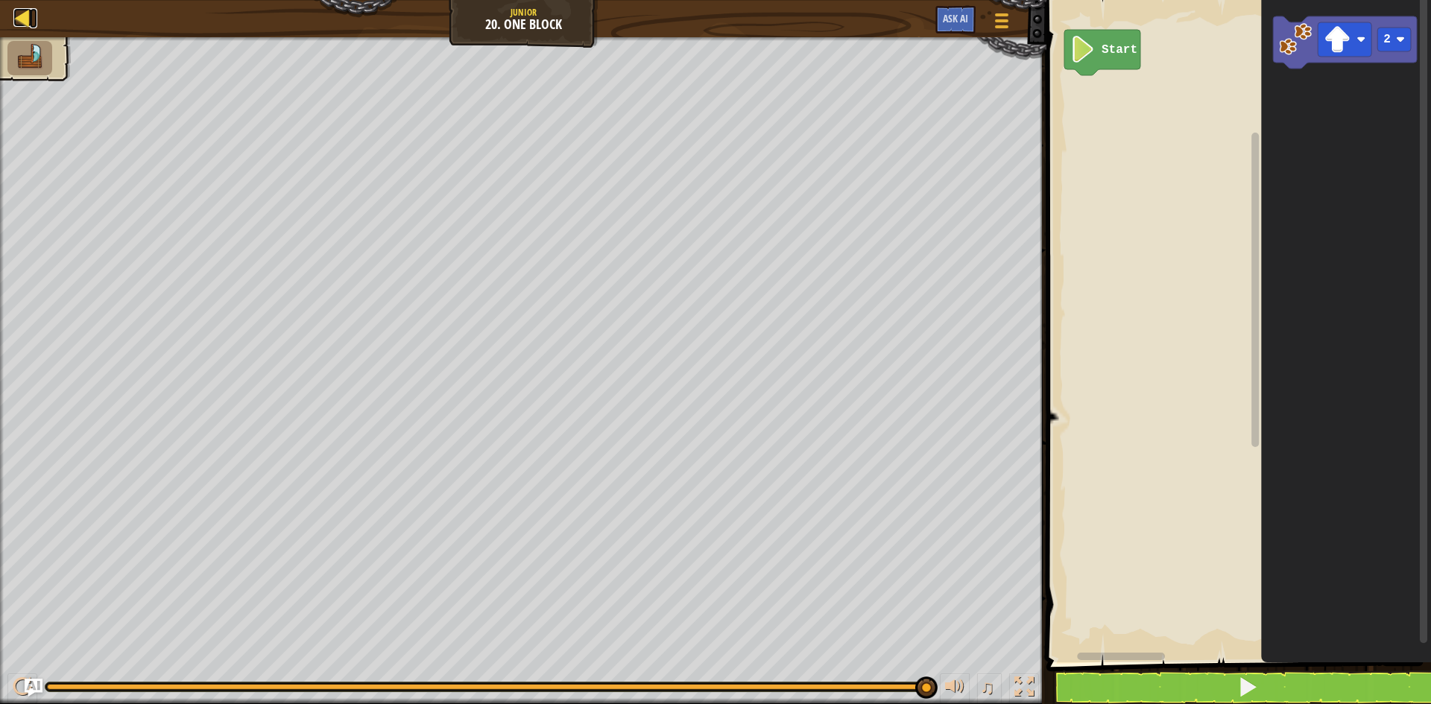
click at [13, 12] on div at bounding box center [22, 17] width 19 height 19
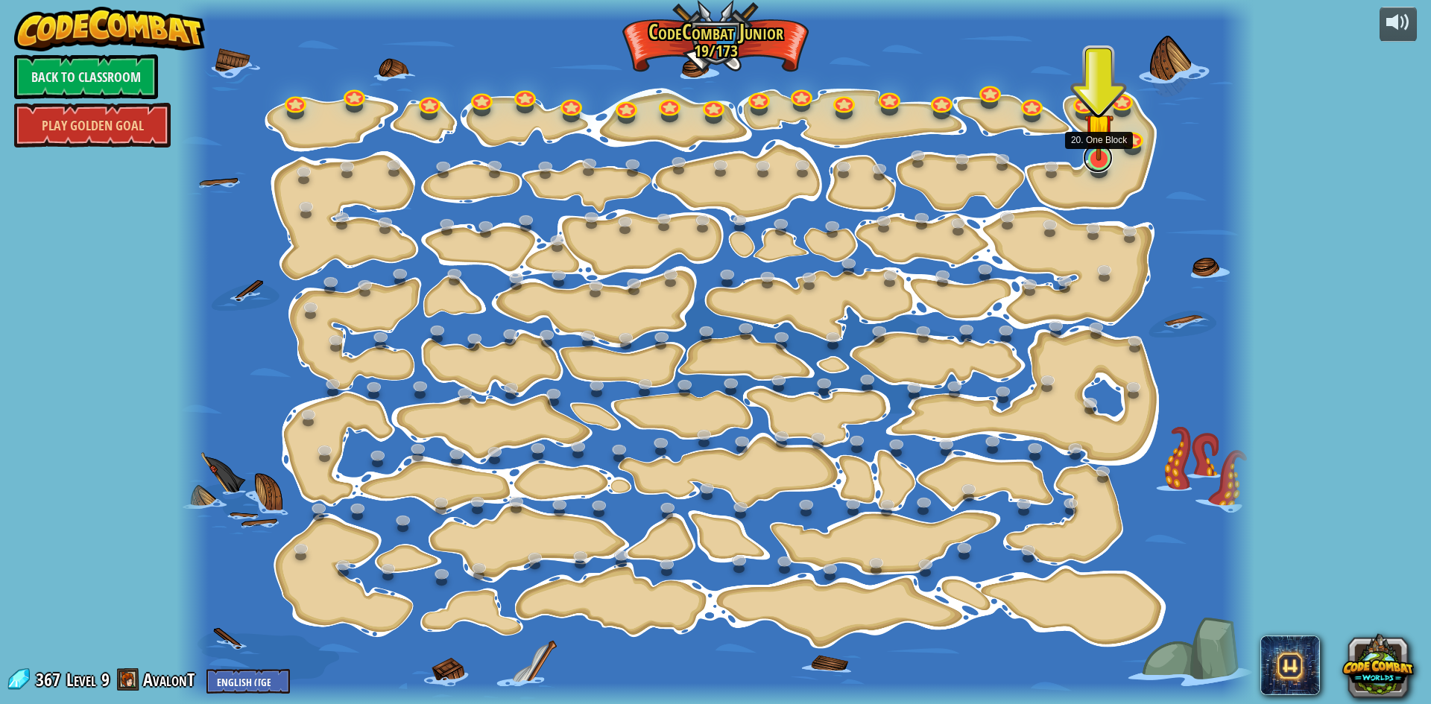
click at [1095, 166] on link at bounding box center [1098, 158] width 30 height 30
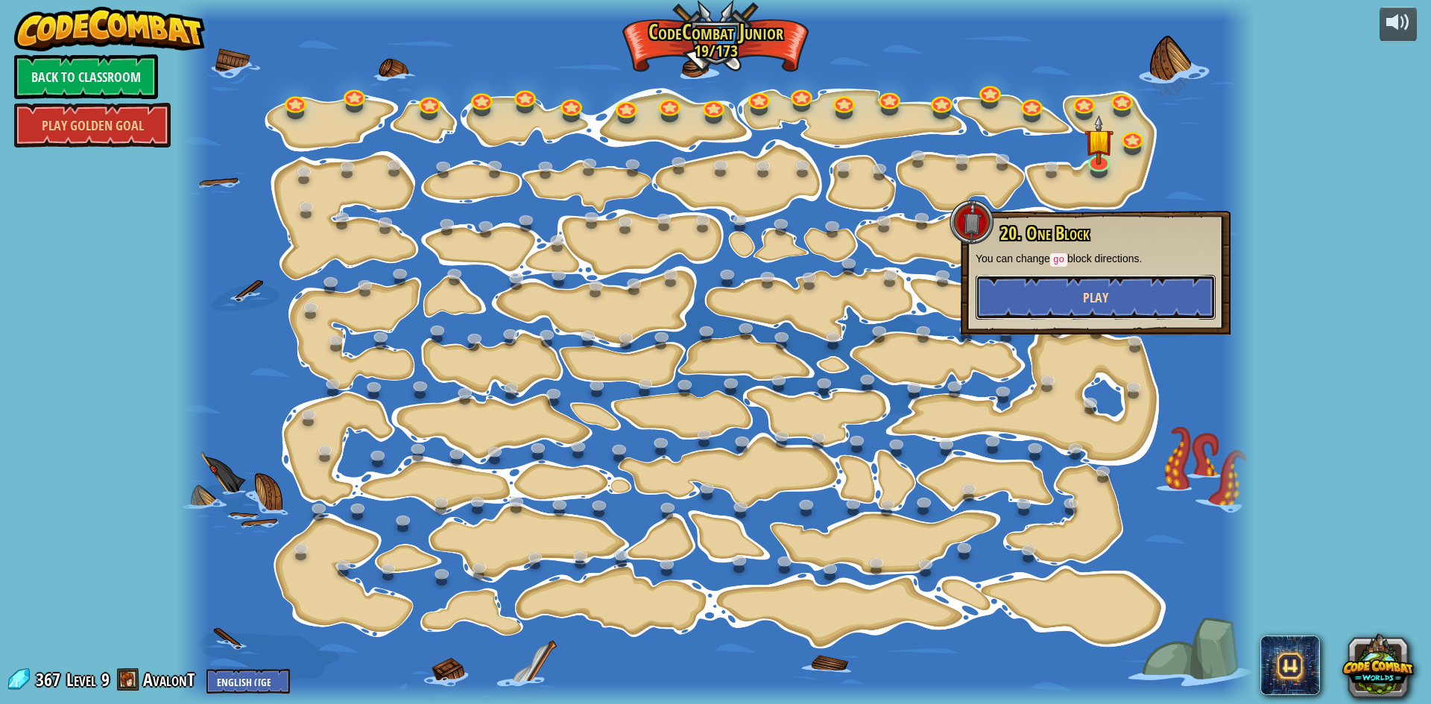
click at [1086, 297] on span "Play" at bounding box center [1095, 297] width 25 height 19
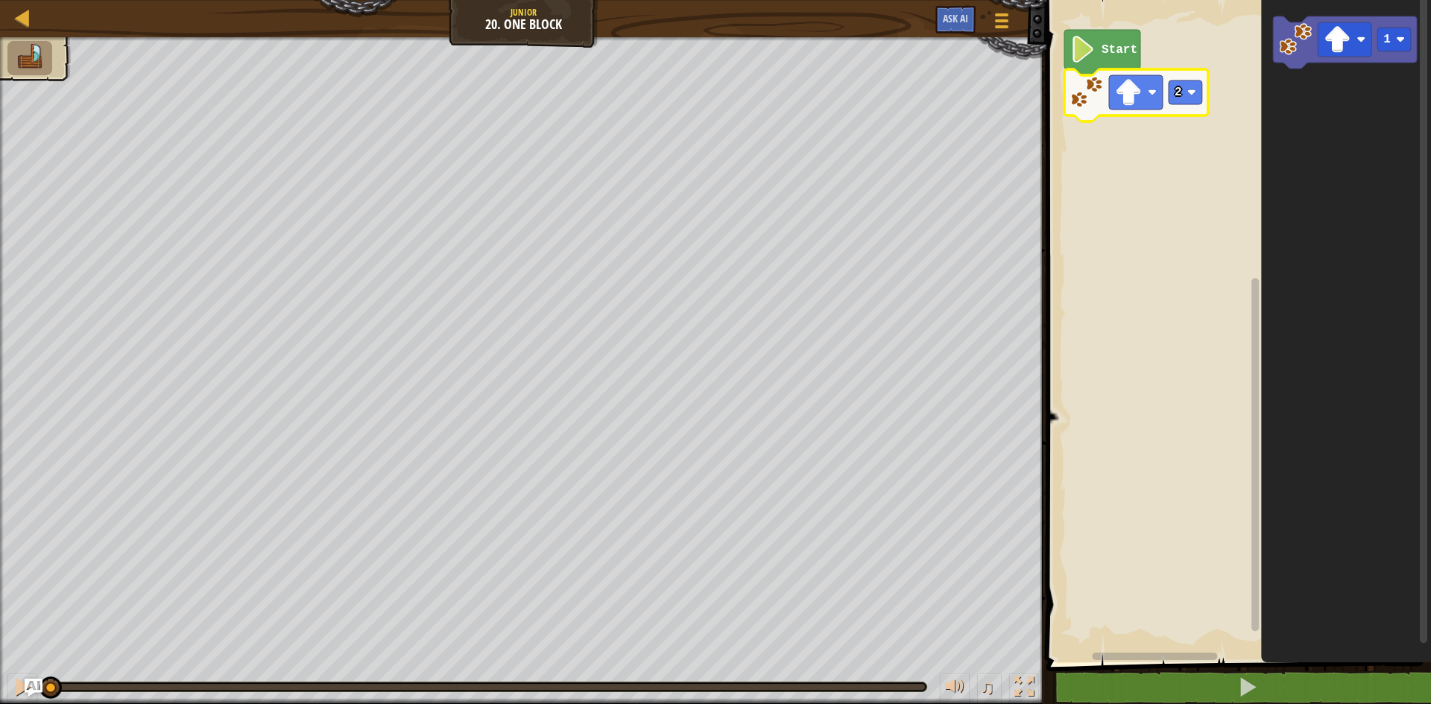
click at [1098, 99] on image "Blockly Workspace" at bounding box center [1086, 92] width 33 height 33
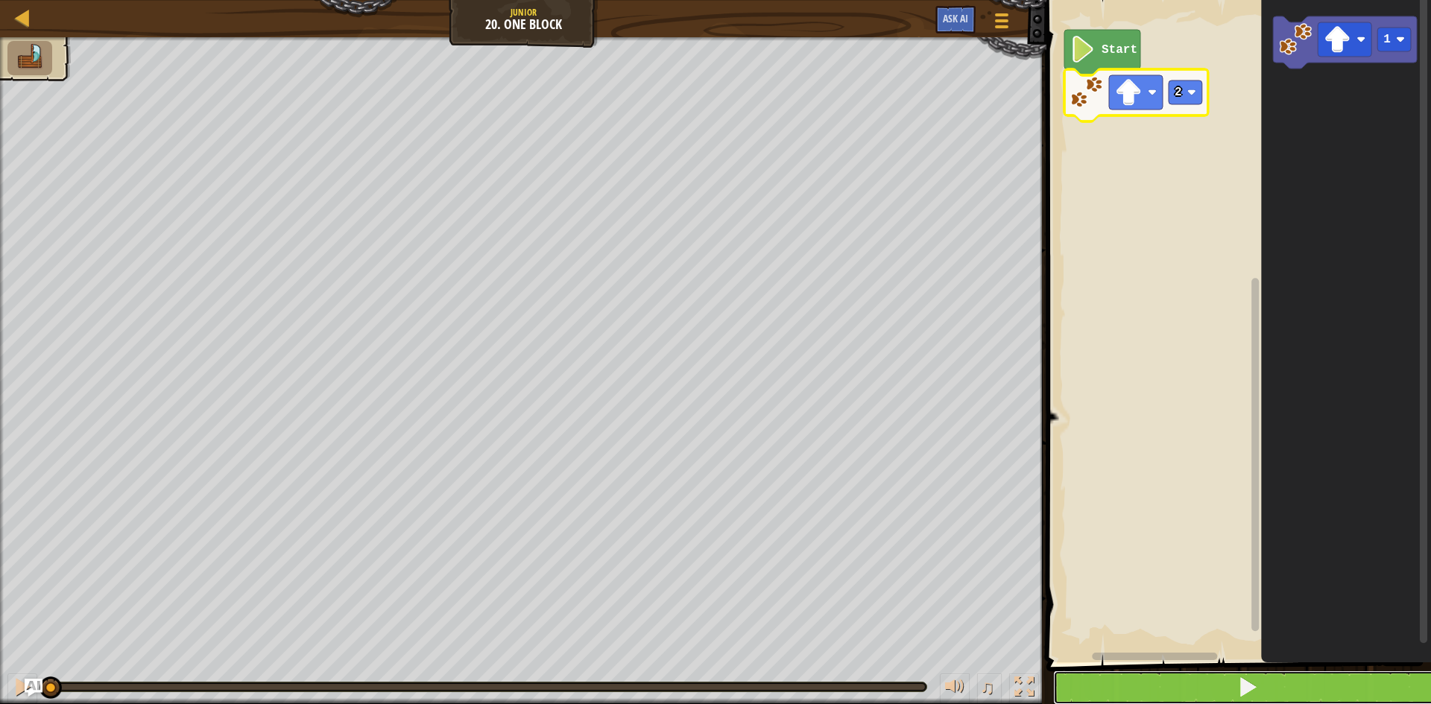
click at [1066, 680] on button at bounding box center [1247, 688] width 389 height 34
click at [1065, 696] on button at bounding box center [1247, 688] width 389 height 34
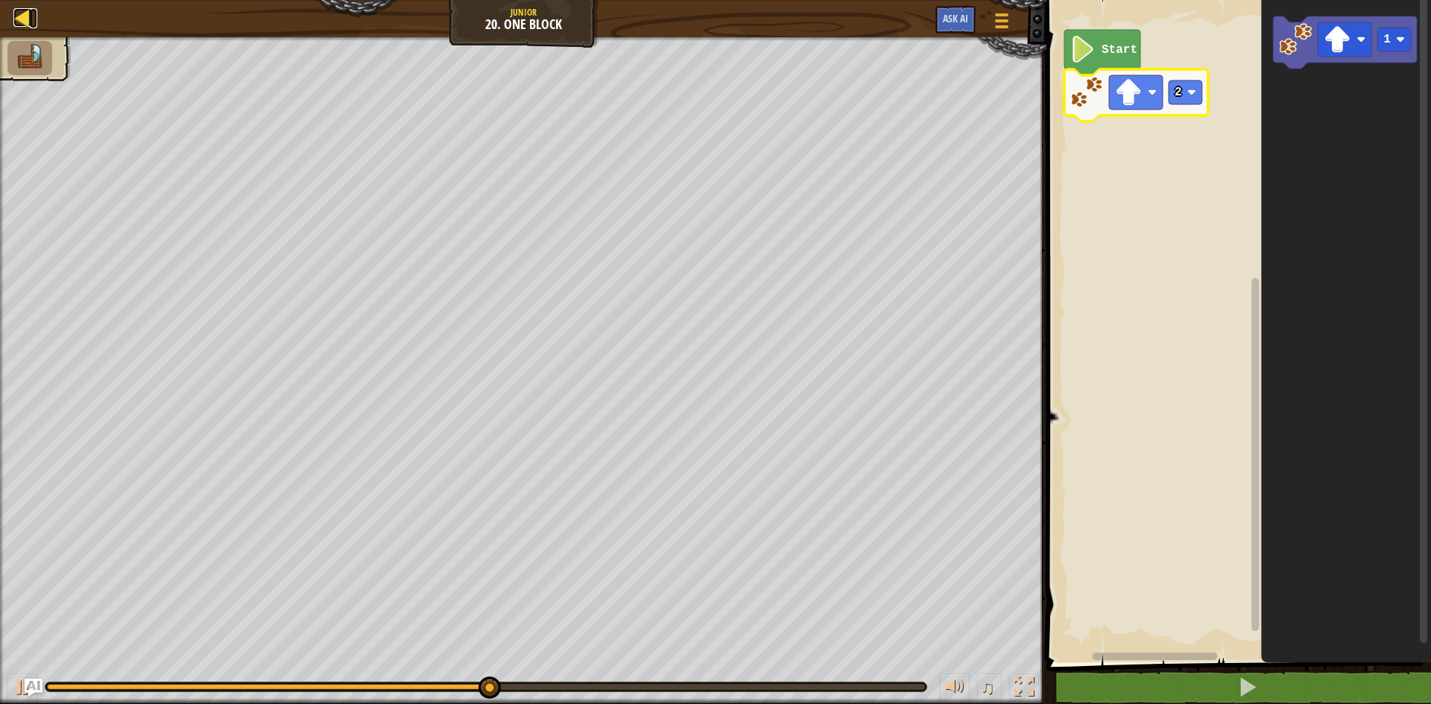
click at [31, 13] on div at bounding box center [22, 17] width 19 height 19
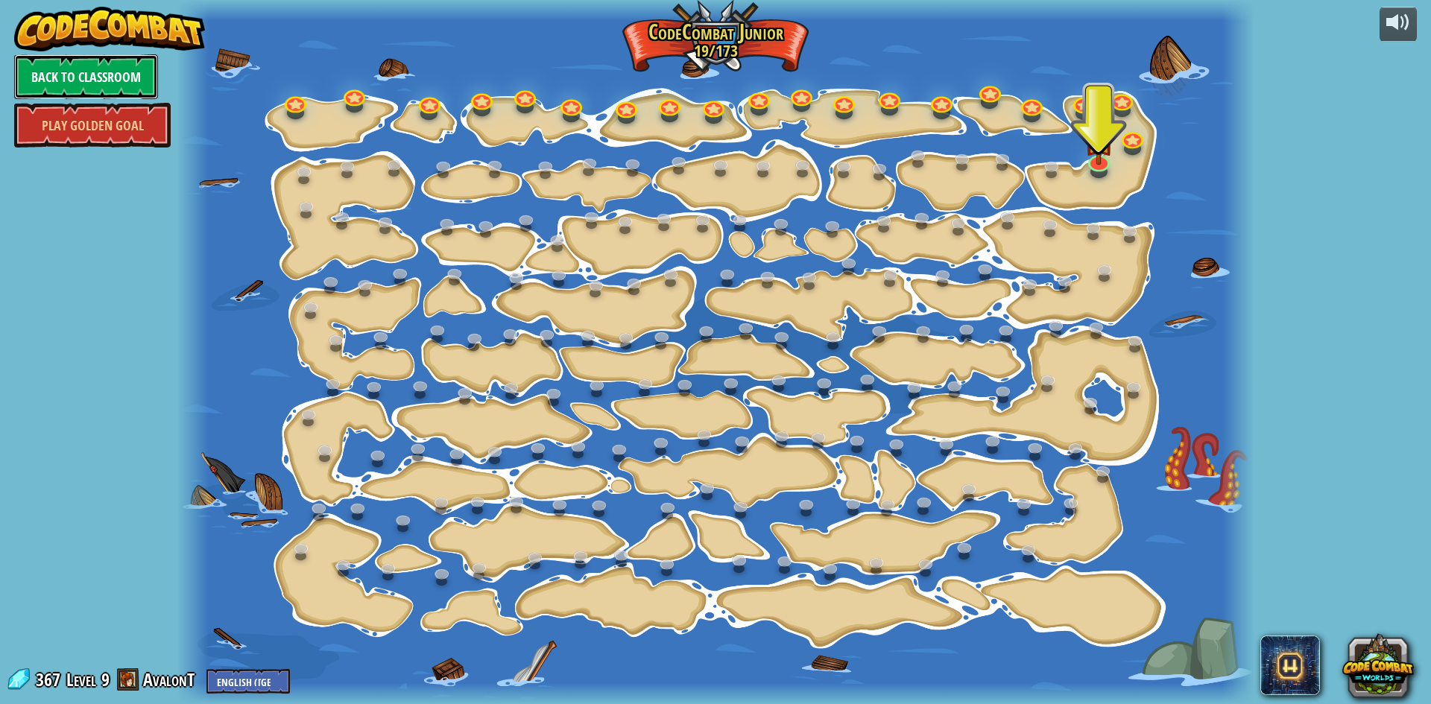
click at [97, 66] on link "Back to Classroom" at bounding box center [86, 76] width 144 height 45
